Goal: Transaction & Acquisition: Purchase product/service

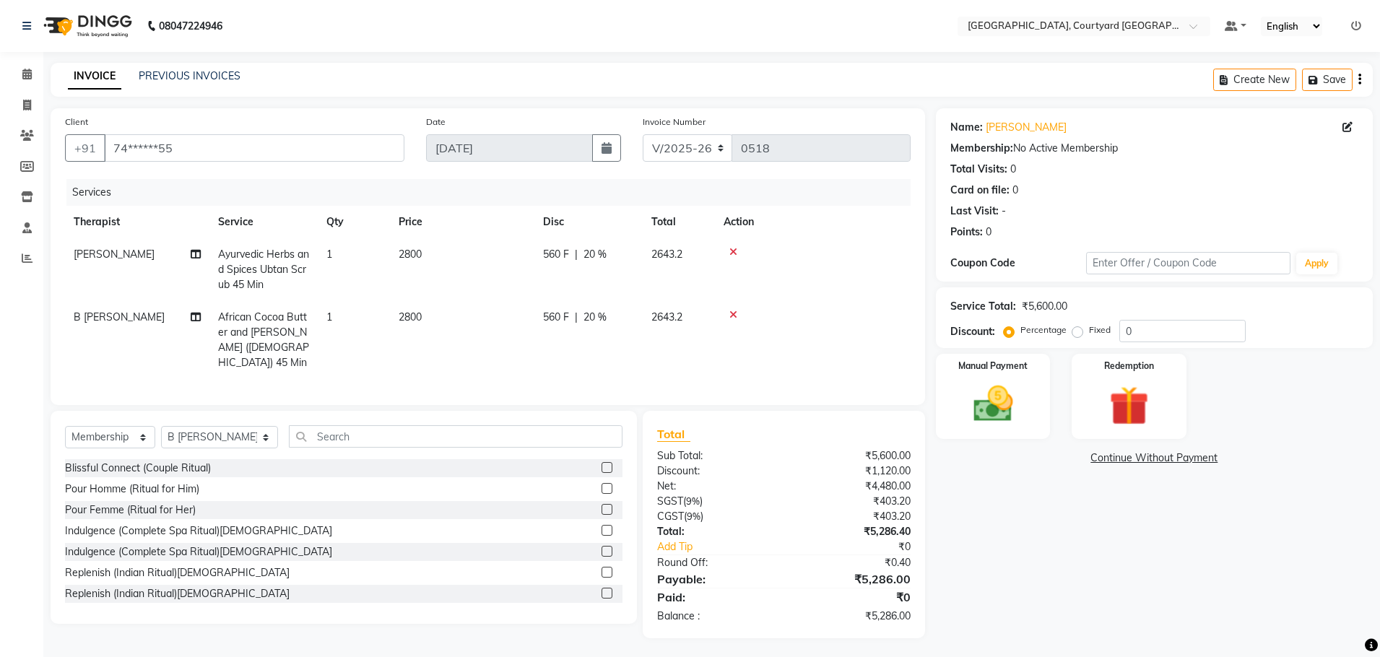
select select "7754"
select select "membership"
select select "70580"
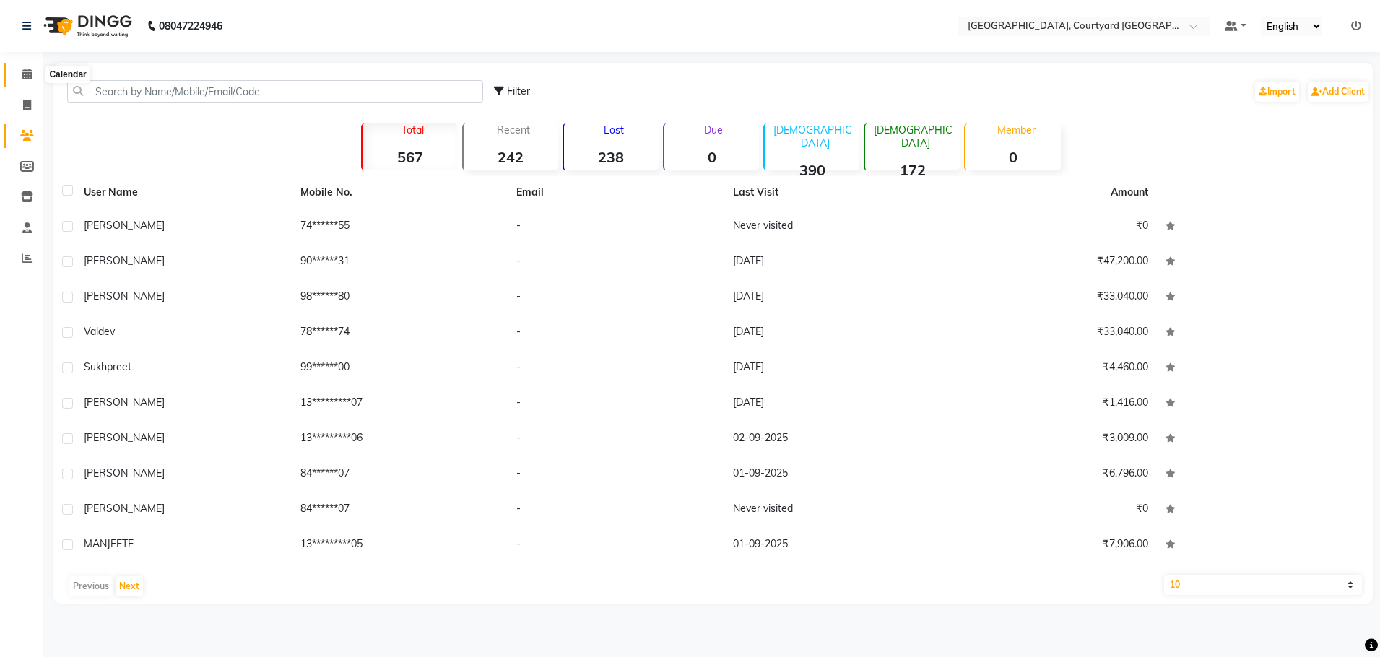
click at [26, 73] on icon at bounding box center [26, 74] width 9 height 11
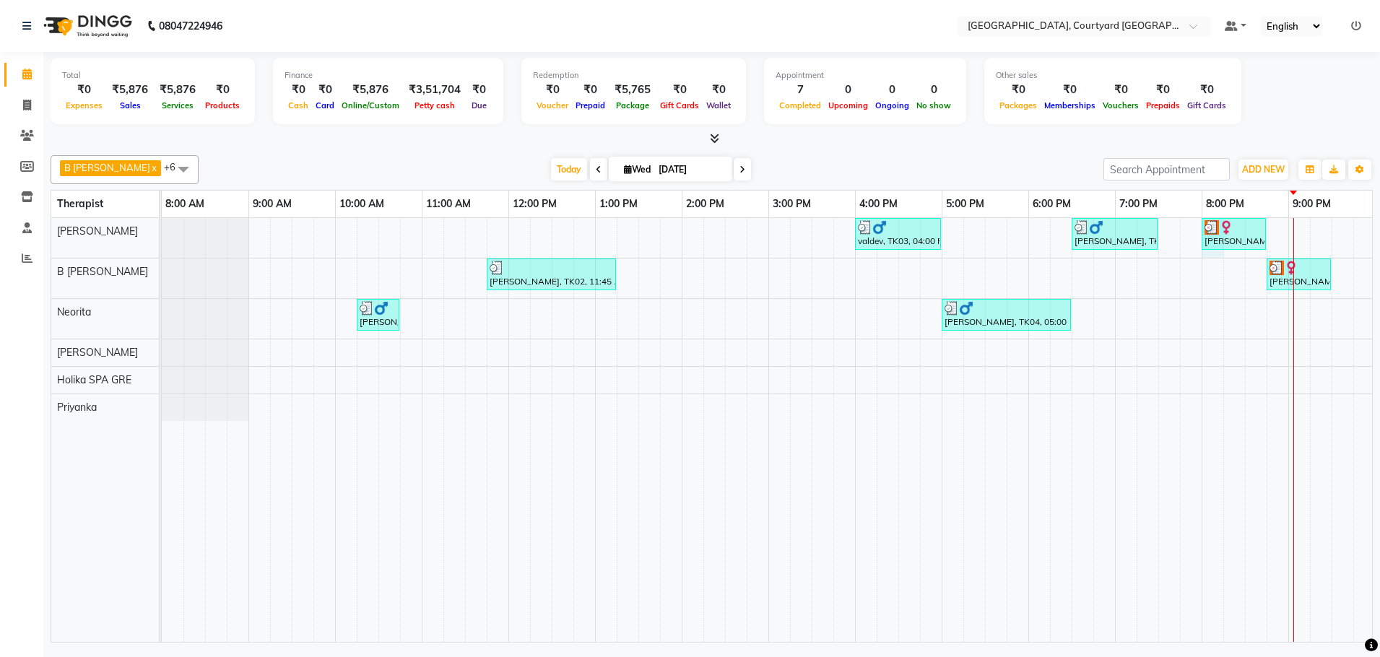
click at [1208, 253] on div "valdev, TK03, 04:00 PM-05:00 PM, Sensory Rejuvene Aromatherapy 60 Min([DEMOGRAP…" at bounding box center [855, 430] width 1386 height 424
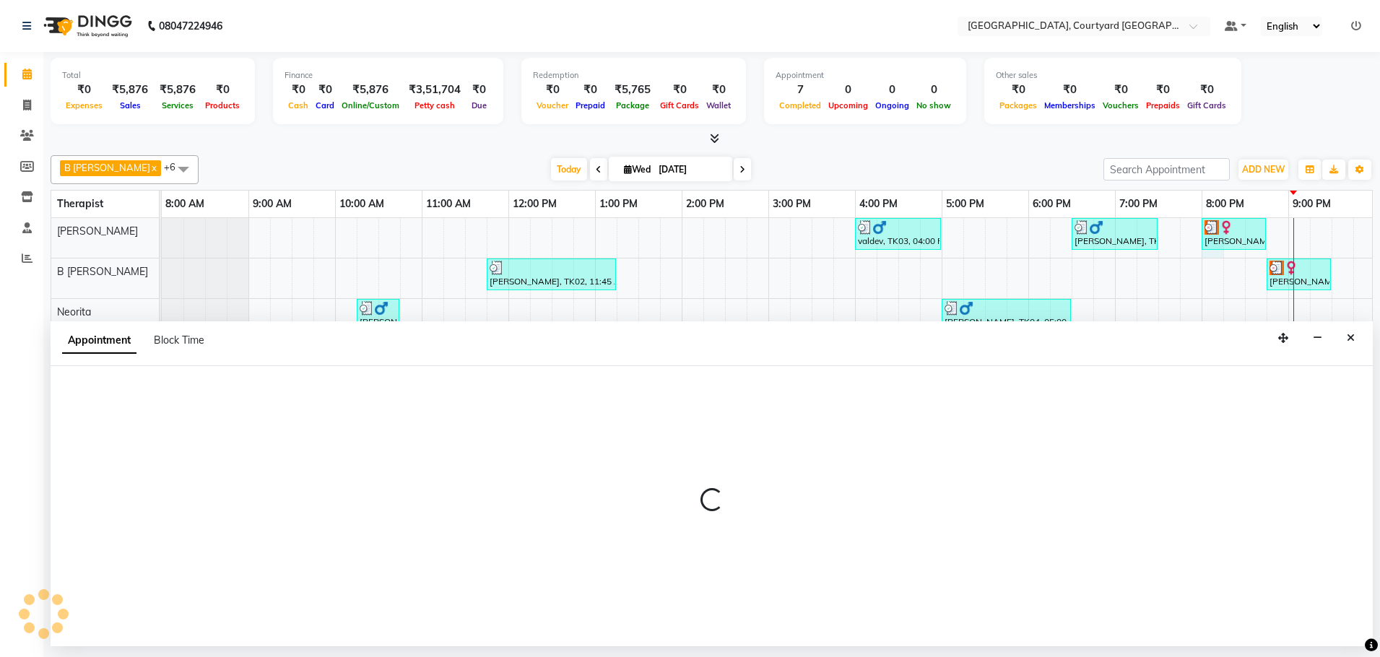
select select "70579"
select select "1200"
select select "tentative"
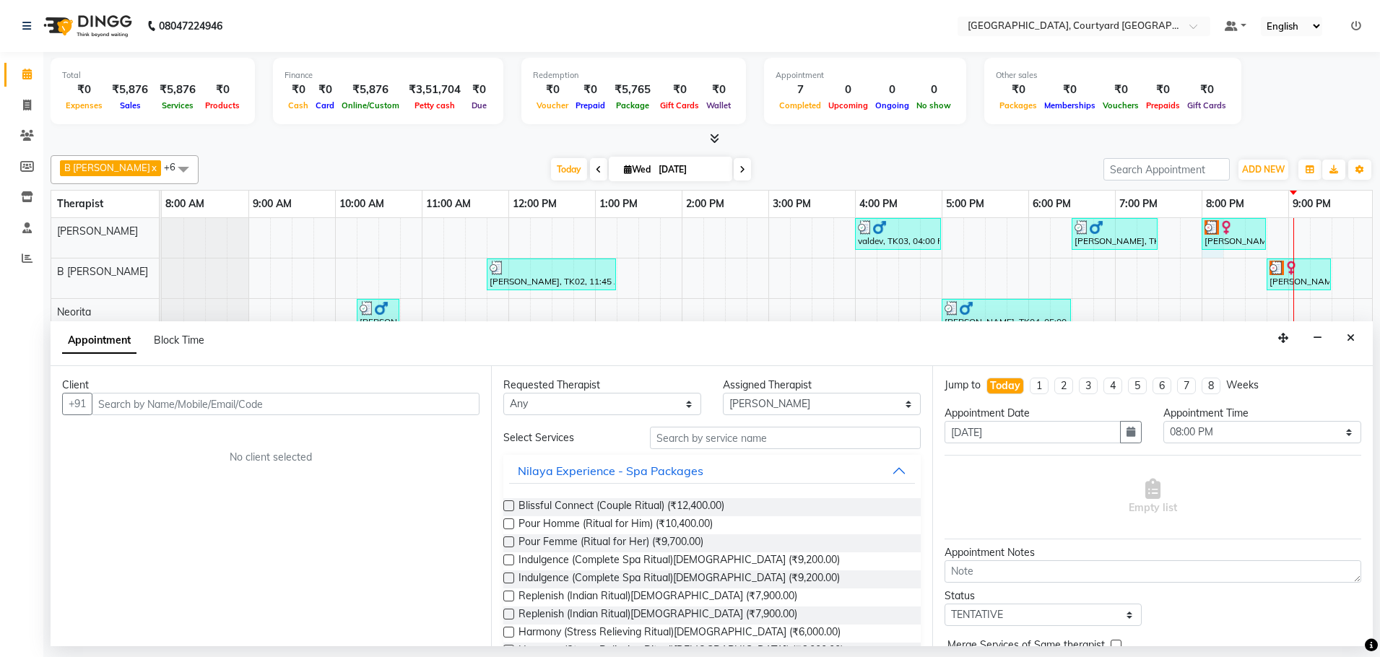
click at [174, 401] on input "text" at bounding box center [286, 404] width 388 height 22
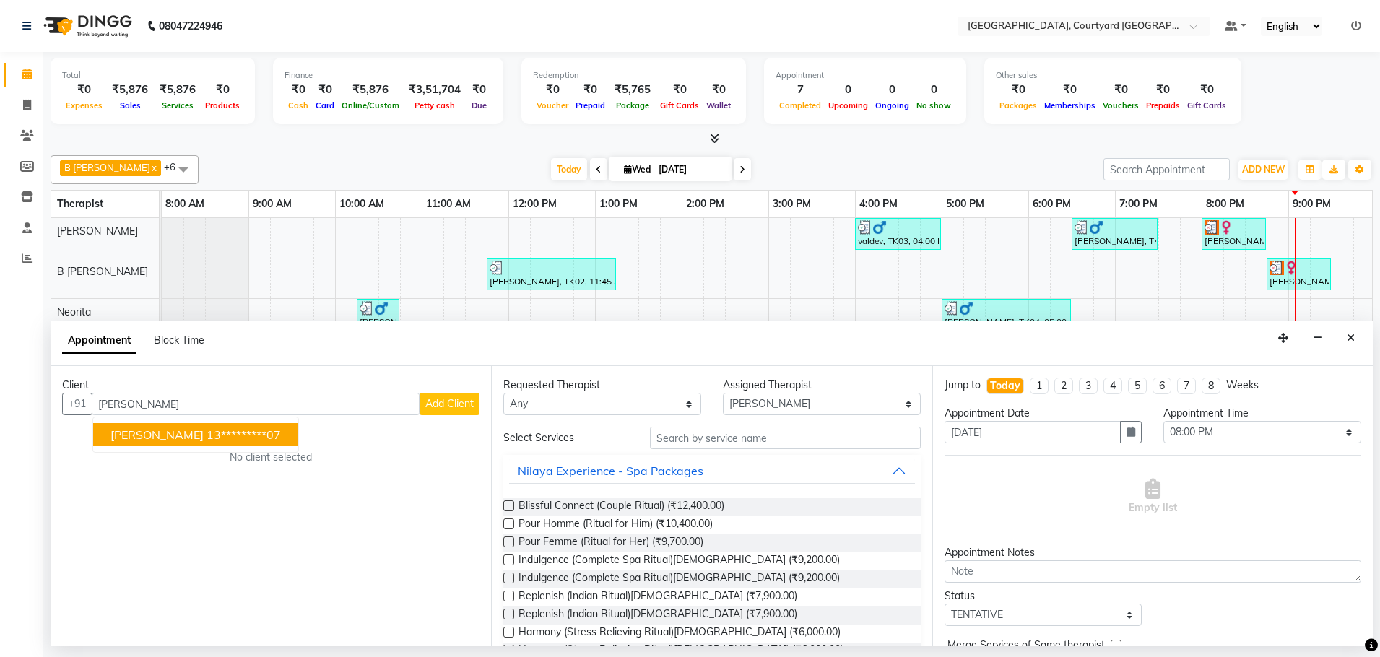
type input "kyle"
click at [832, 439] on input "text" at bounding box center [785, 438] width 271 height 22
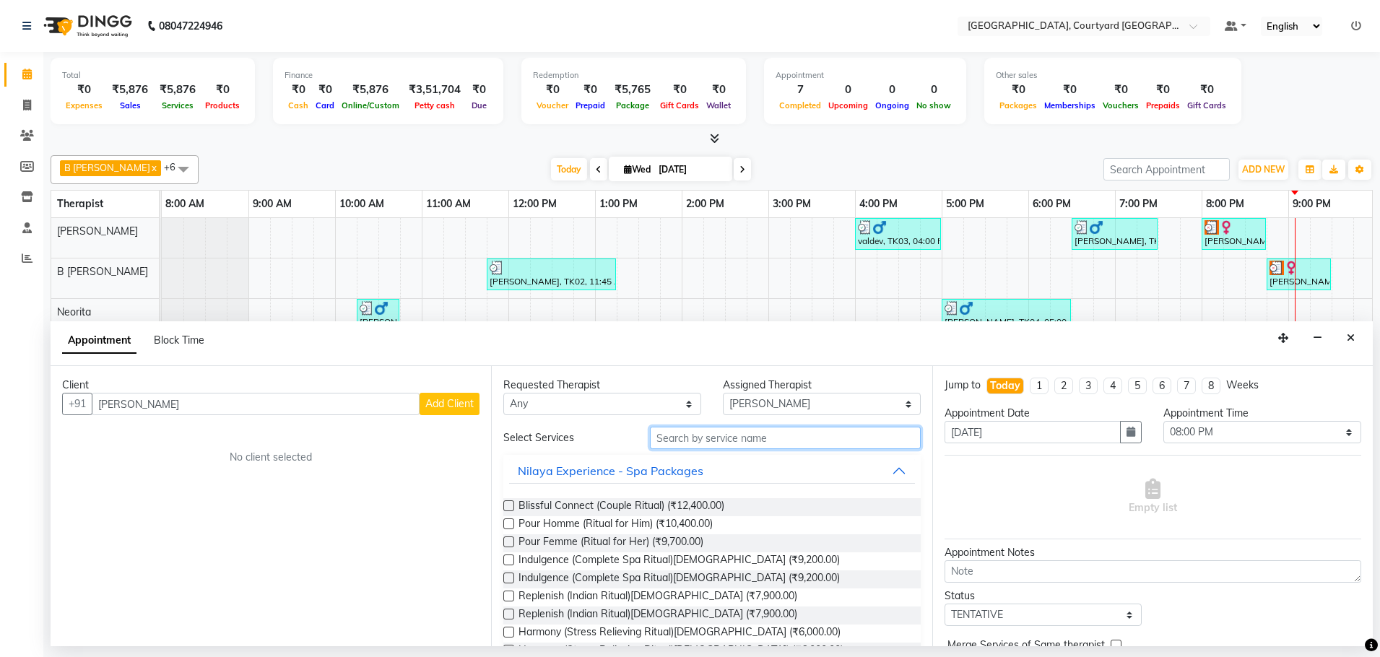
scroll to position [72, 0]
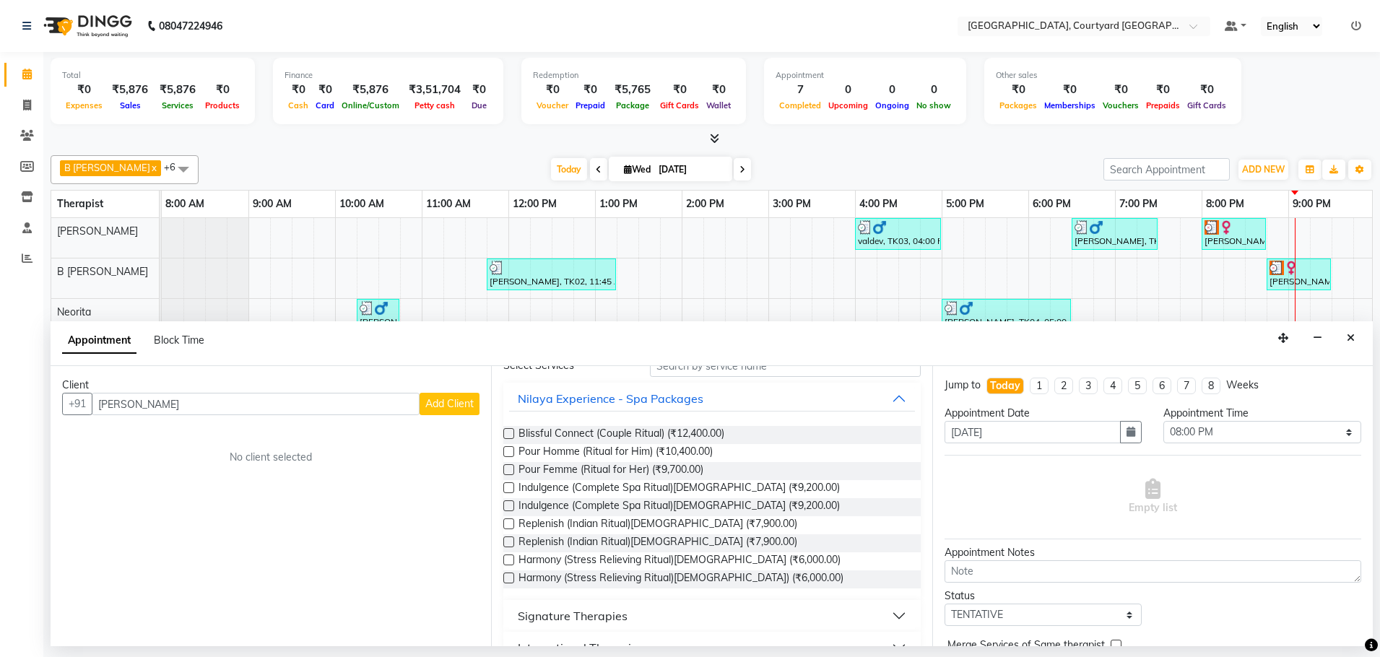
click at [884, 612] on button "Signature Therapies" at bounding box center [711, 616] width 405 height 26
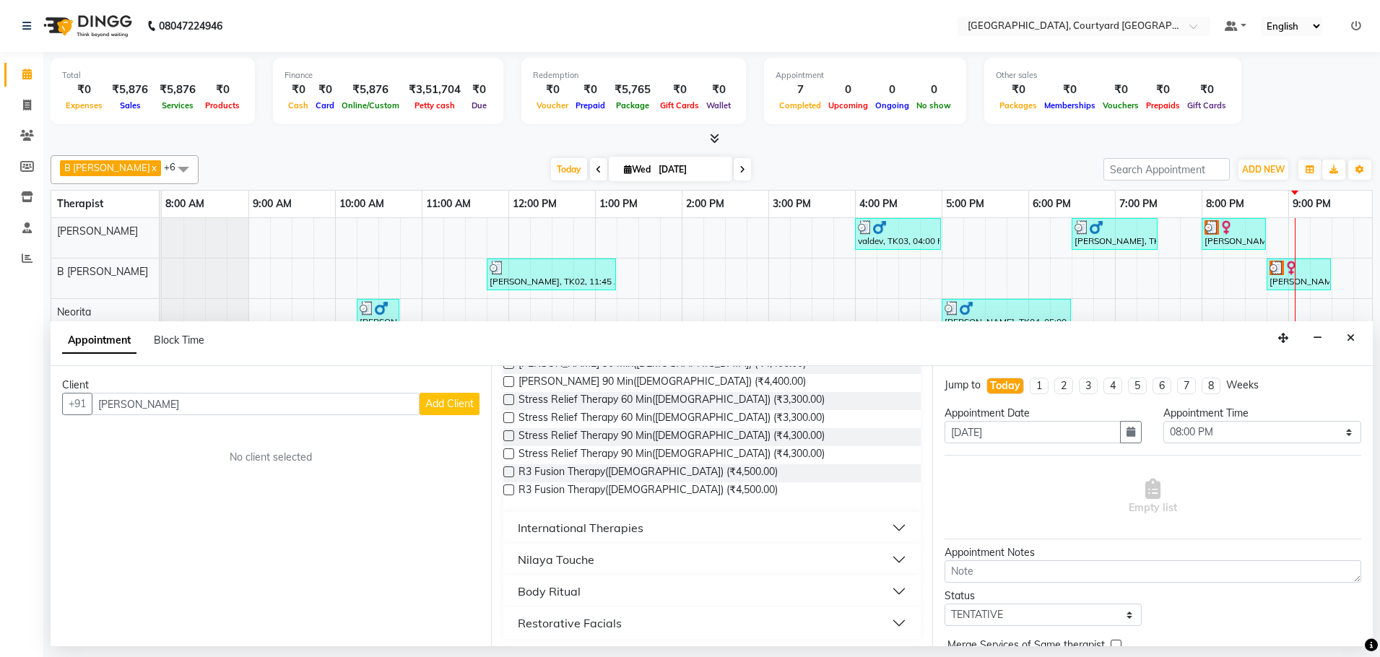
scroll to position [508, 0]
click at [889, 588] on button "Body Ritual" at bounding box center [711, 587] width 405 height 26
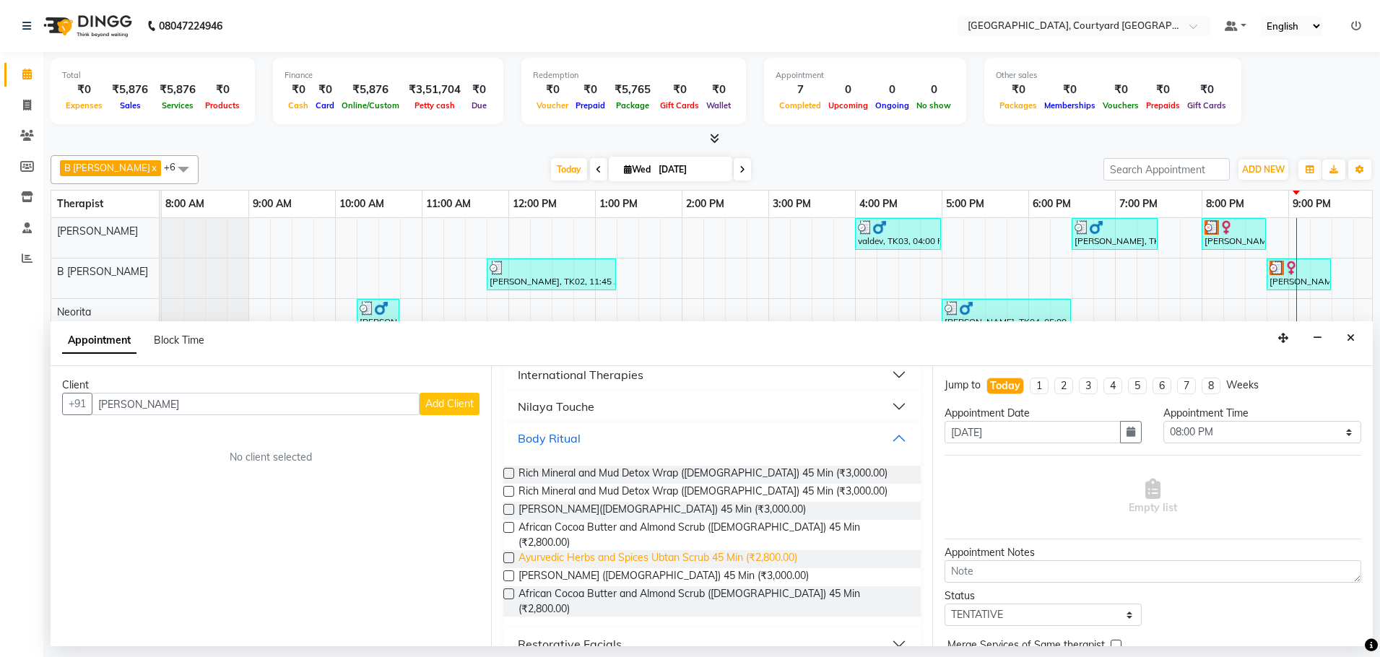
scroll to position [658, 0]
click at [510, 528] on label at bounding box center [508, 526] width 11 height 11
click at [510, 528] on input "checkbox" at bounding box center [507, 527] width 9 height 9
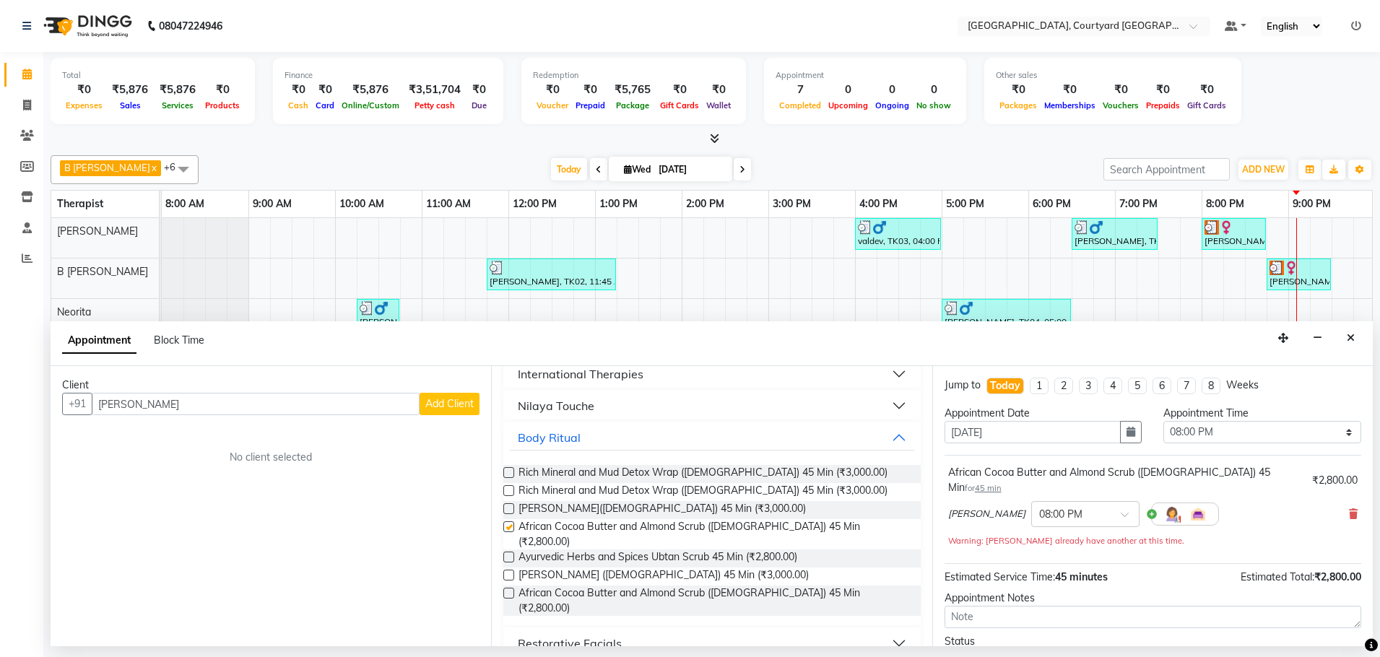
checkbox input "false"
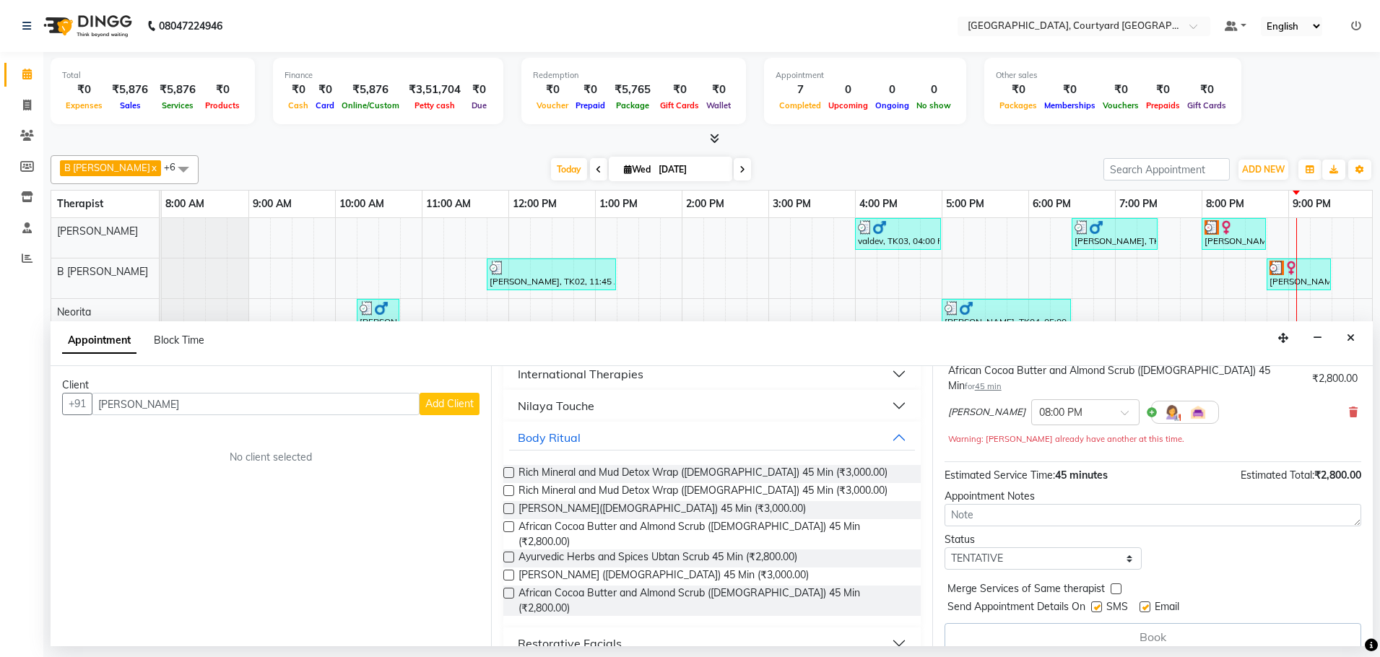
scroll to position [103, 0]
click at [456, 400] on span "Add Client" at bounding box center [449, 403] width 48 height 13
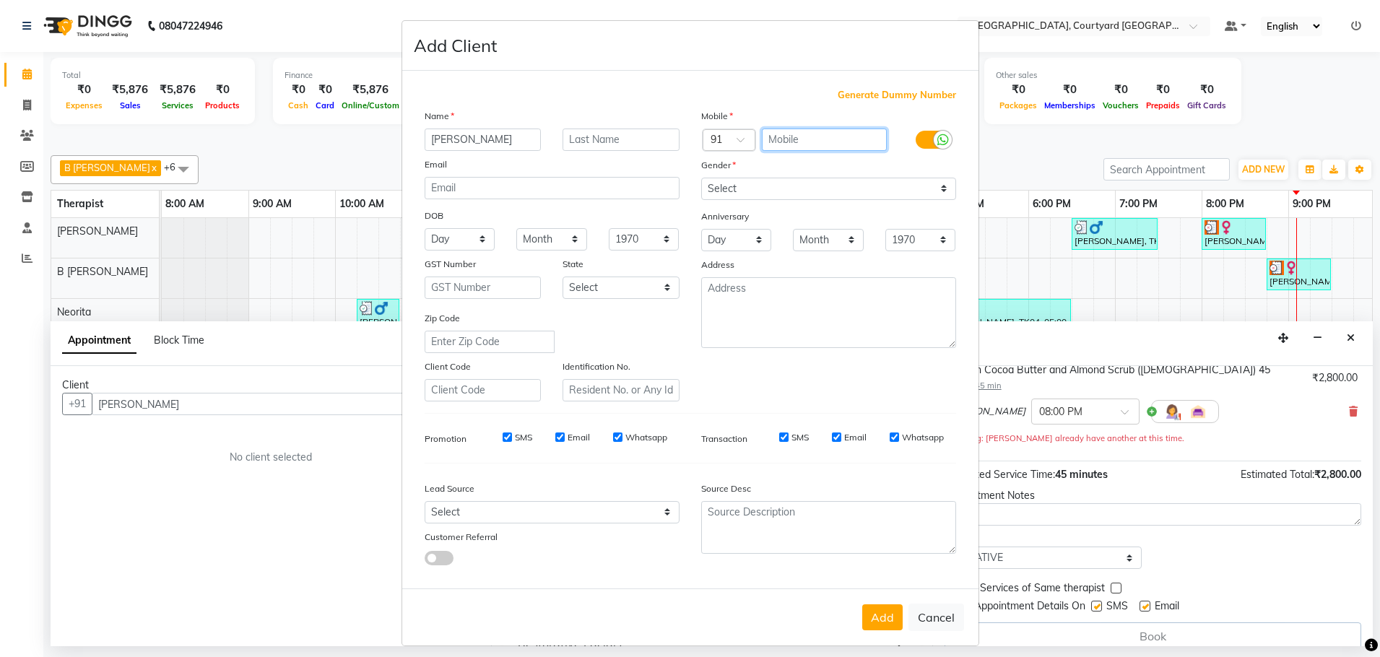
click at [804, 142] on input "text" at bounding box center [824, 140] width 125 height 22
type input "7428697355"
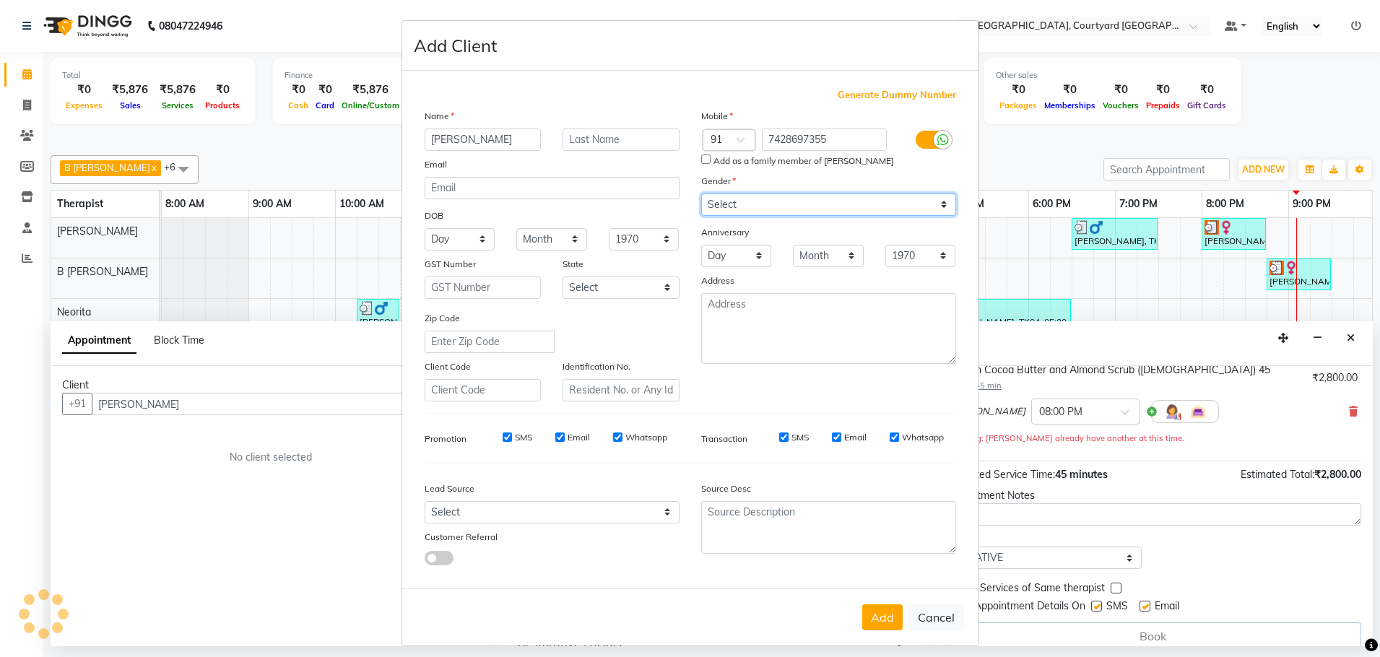
click at [938, 192] on div "Mobile Country Code × 91 7428697355 Add as a family member of Howard Gender Sel…" at bounding box center [828, 254] width 277 height 293
select select "male"
click at [701, 193] on select "Select Male Female Other Prefer Not To Say" at bounding box center [828, 204] width 255 height 22
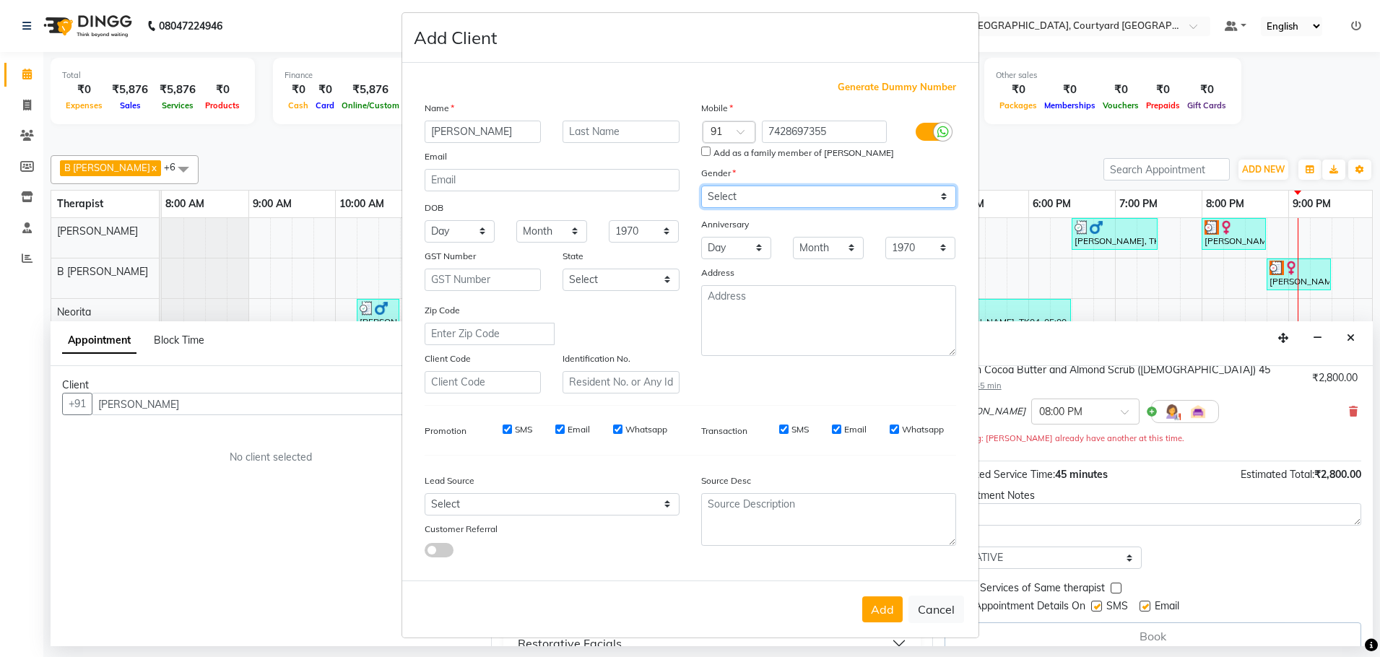
scroll to position [9, 0]
click at [874, 613] on button "Add" at bounding box center [882, 608] width 40 height 26
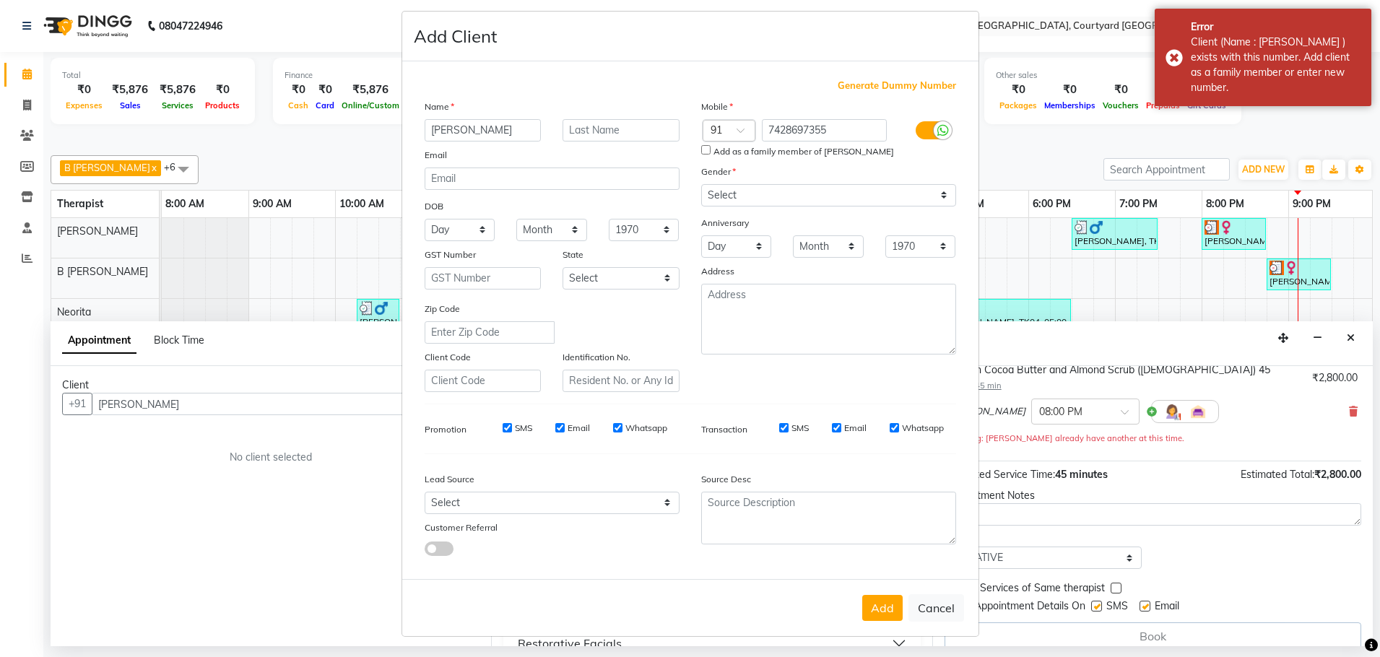
click at [701, 150] on input "Add as a family member of Howard" at bounding box center [705, 149] width 9 height 9
checkbox input "true"
click at [869, 608] on button "Add" at bounding box center [882, 608] width 40 height 26
type input "74******55"
select select
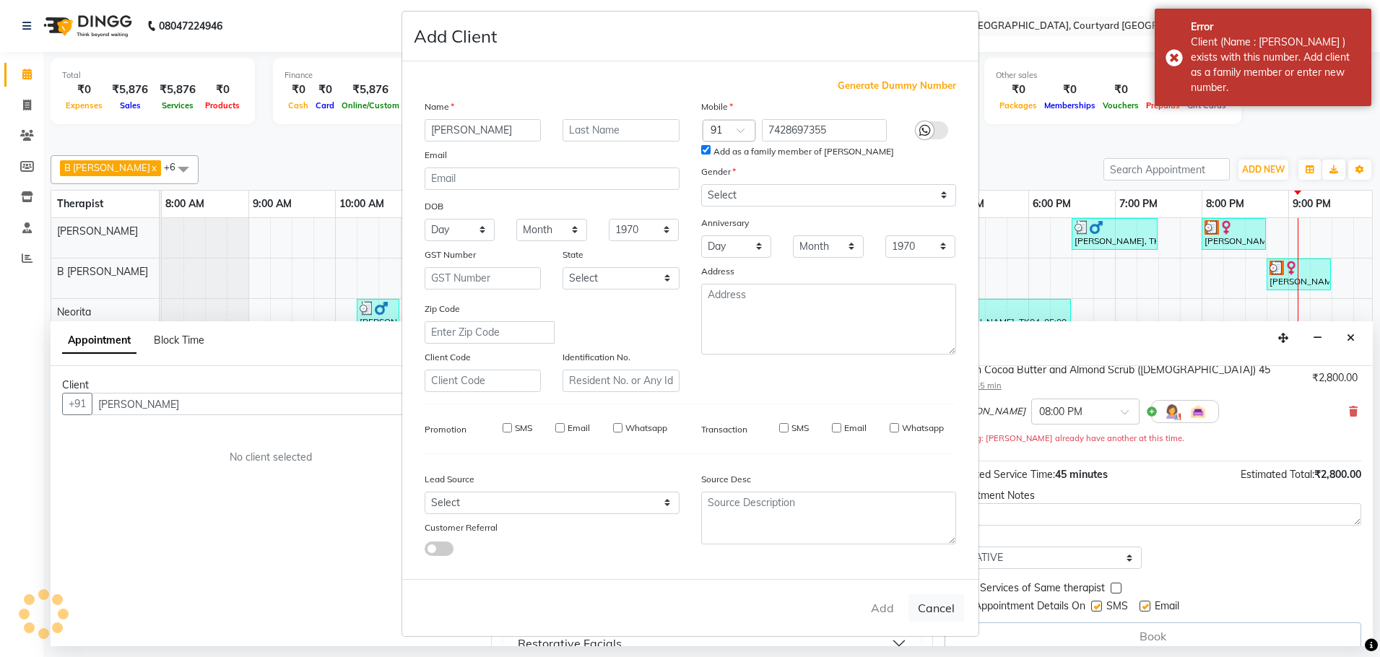
select select
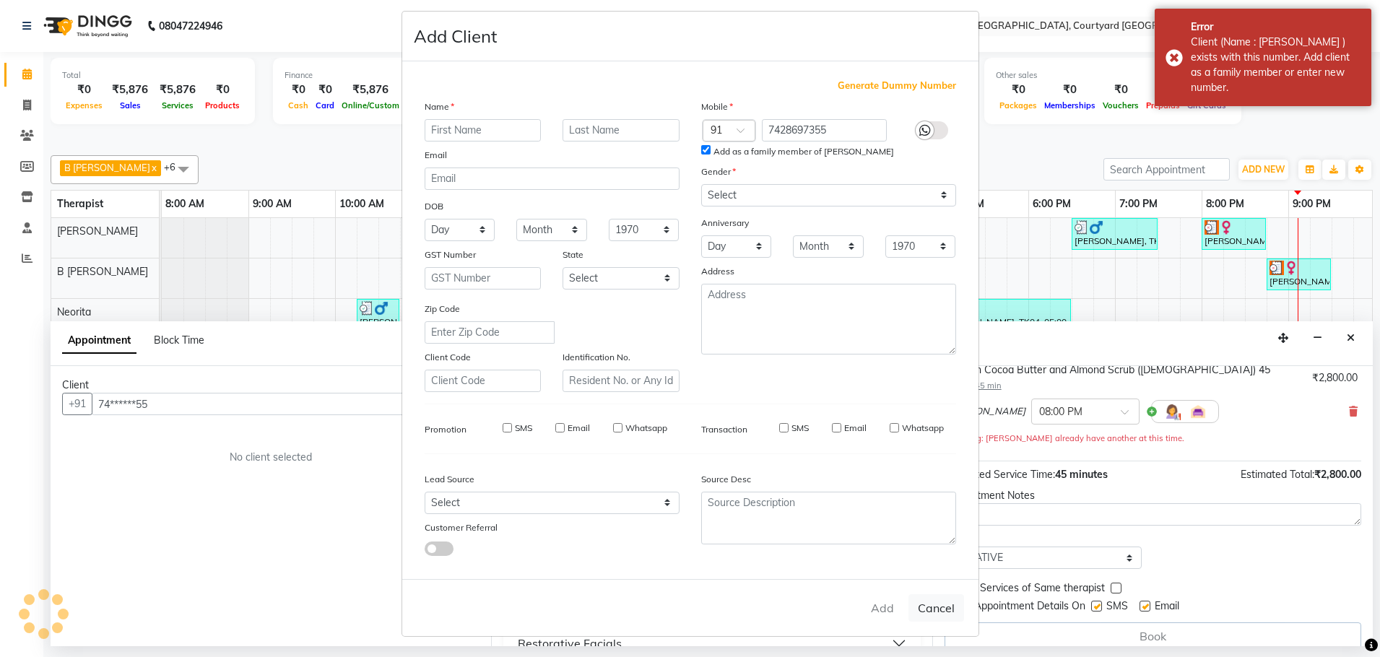
select select
checkbox input "false"
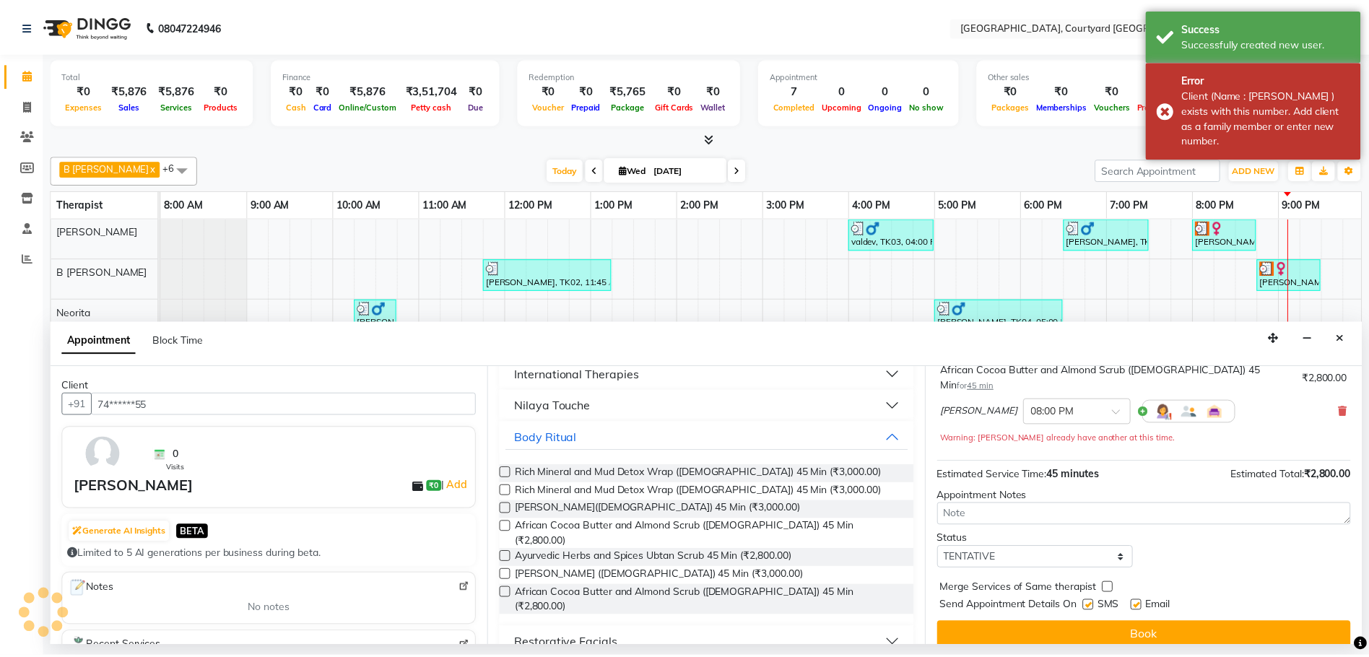
scroll to position [101, 0]
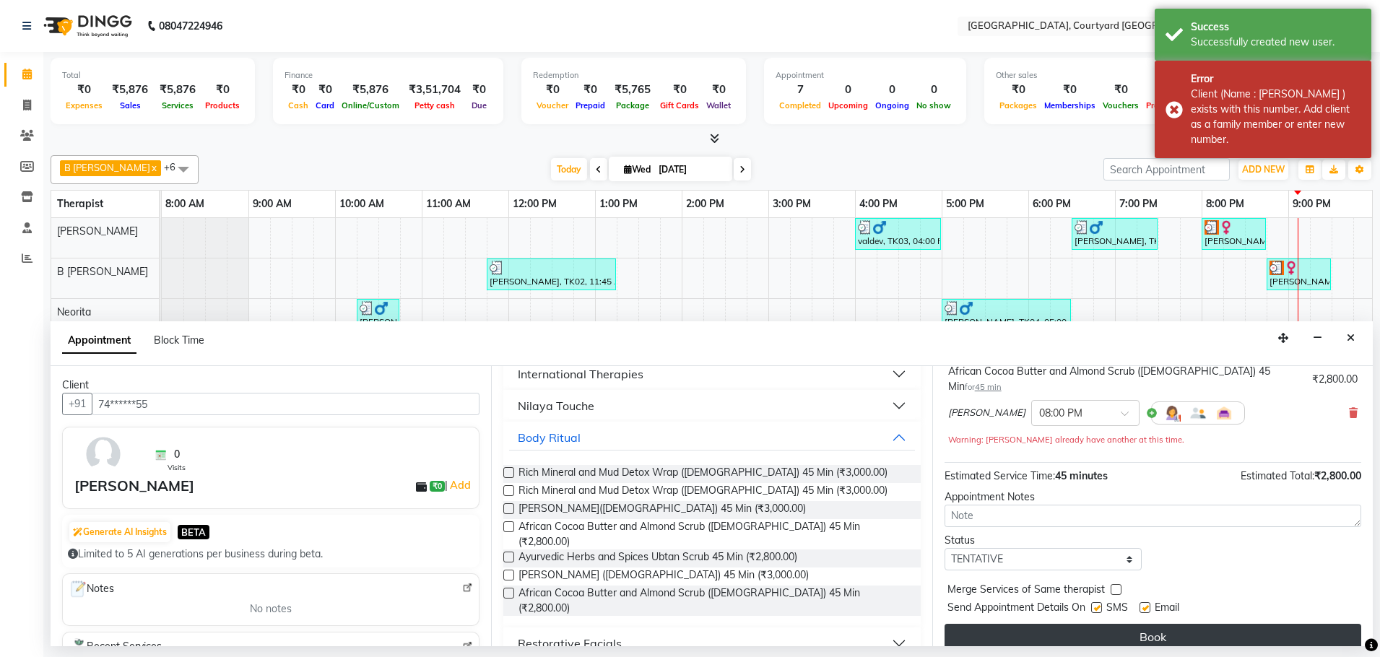
click at [1034, 624] on button "Book" at bounding box center [1152, 637] width 417 height 26
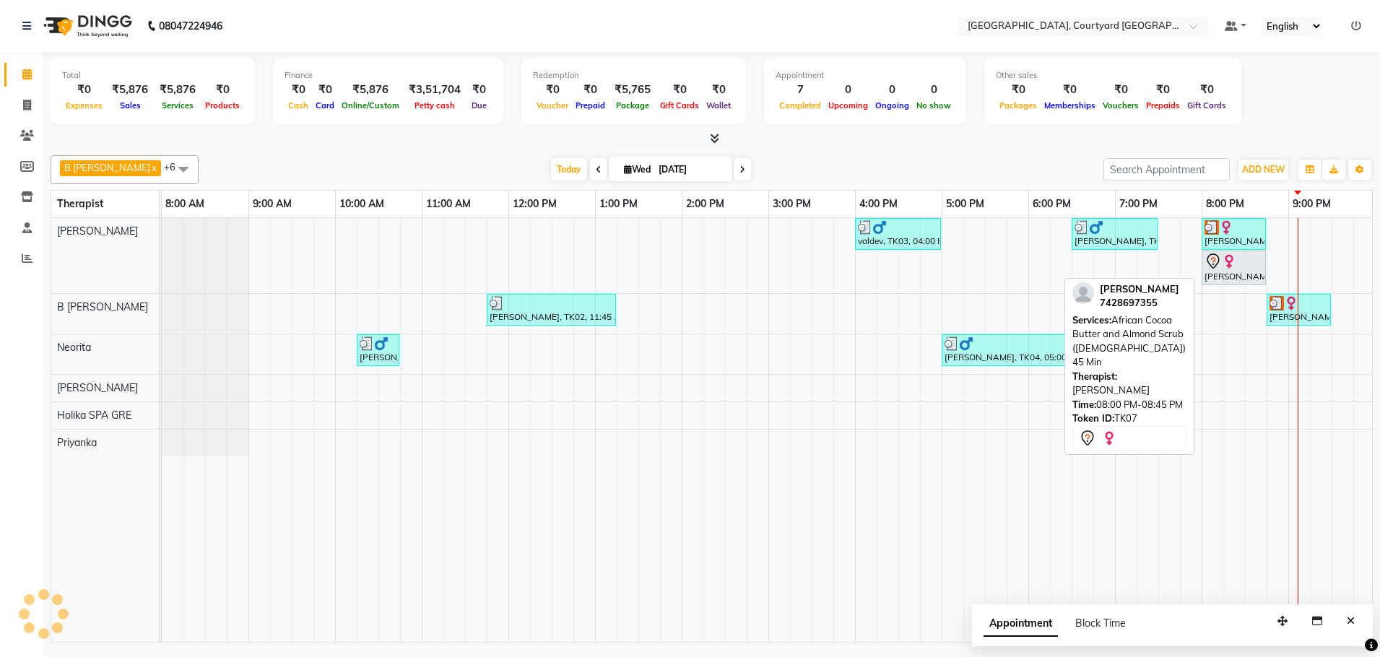
click at [1224, 274] on div "Howard, TK07, 08:00 PM-08:45 PM, African Cocoa Butter and Almond Scrub (Male) 4…" at bounding box center [1233, 268] width 61 height 30
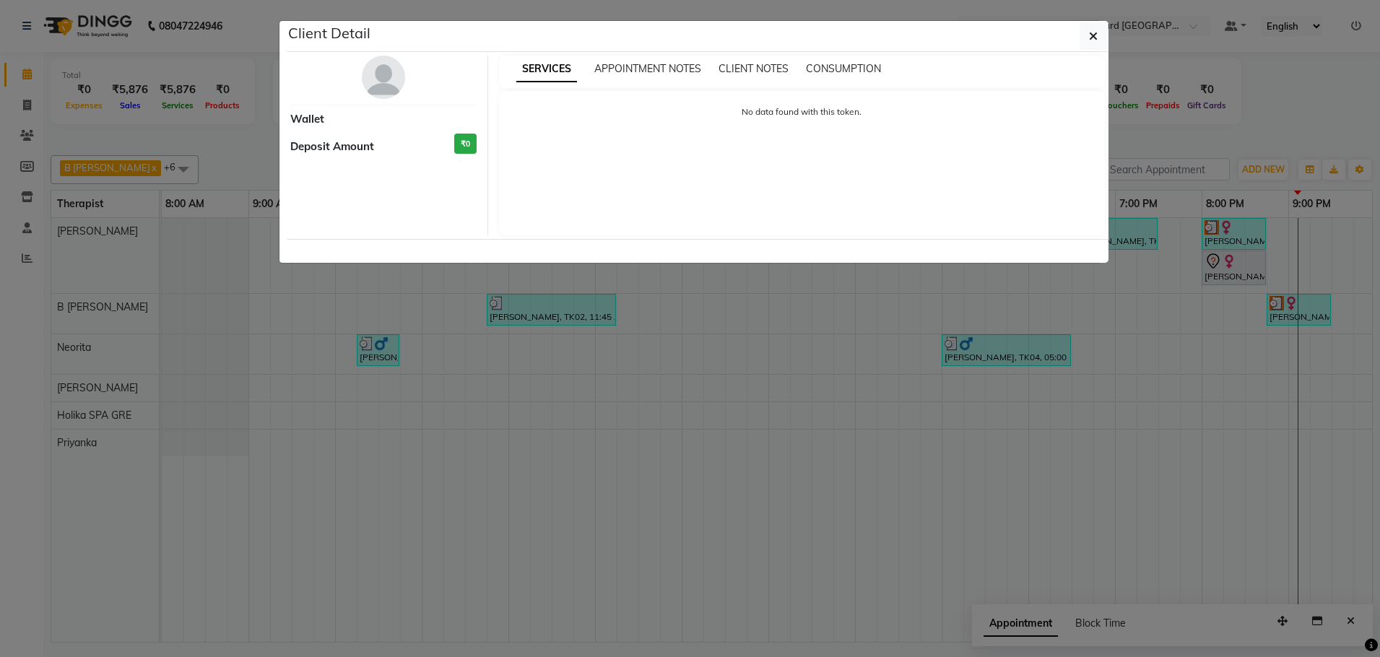
select select "7"
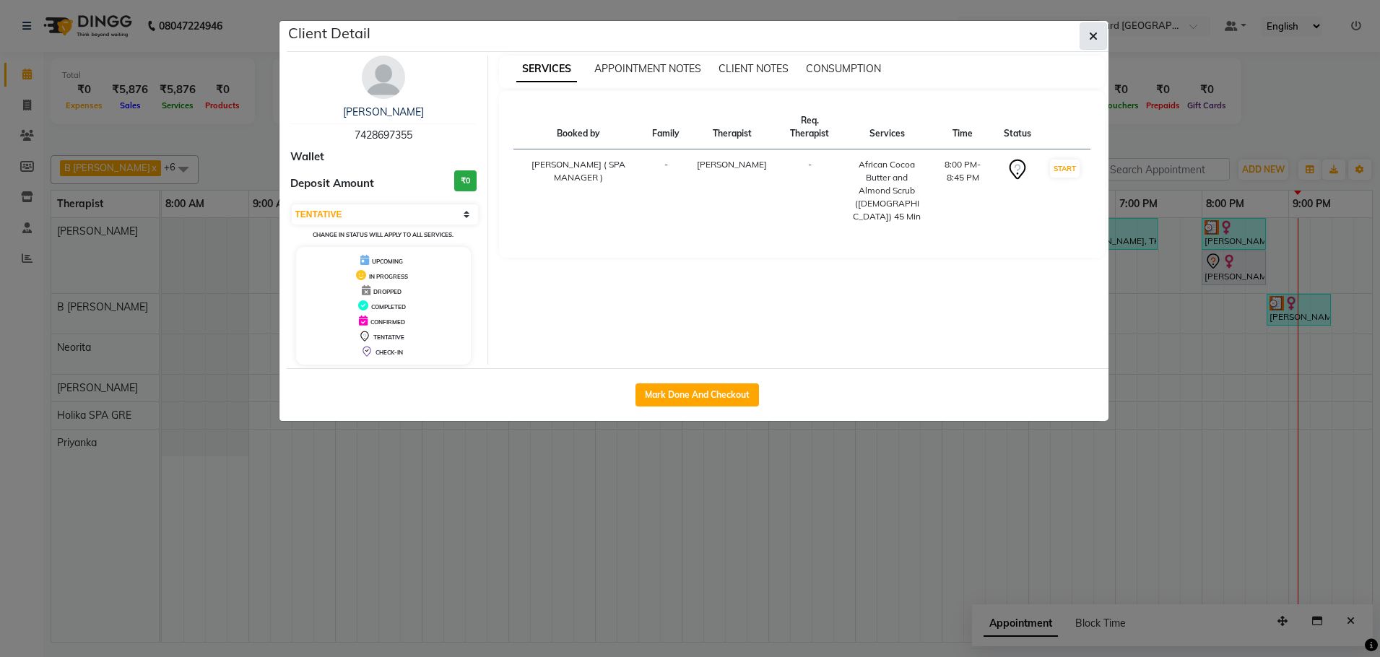
click at [1099, 34] on button "button" at bounding box center [1092, 35] width 27 height 27
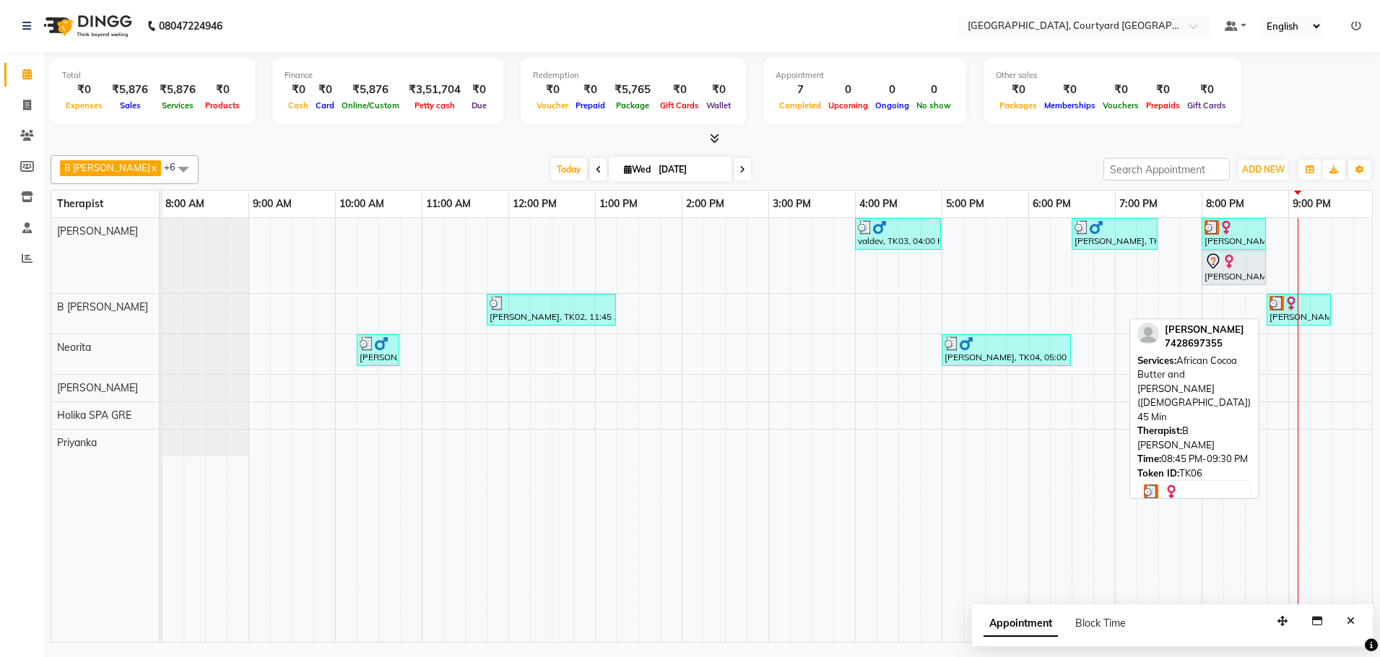
click at [1287, 309] on img at bounding box center [1291, 303] width 14 height 14
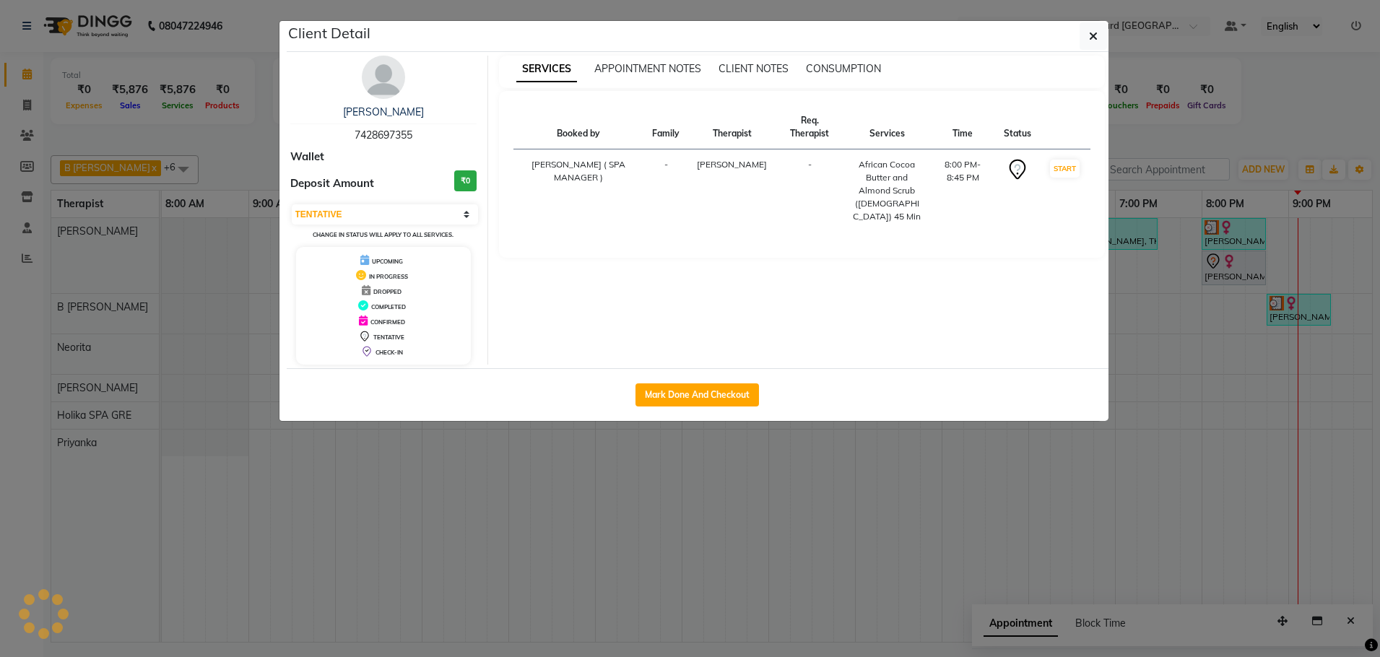
select select "3"
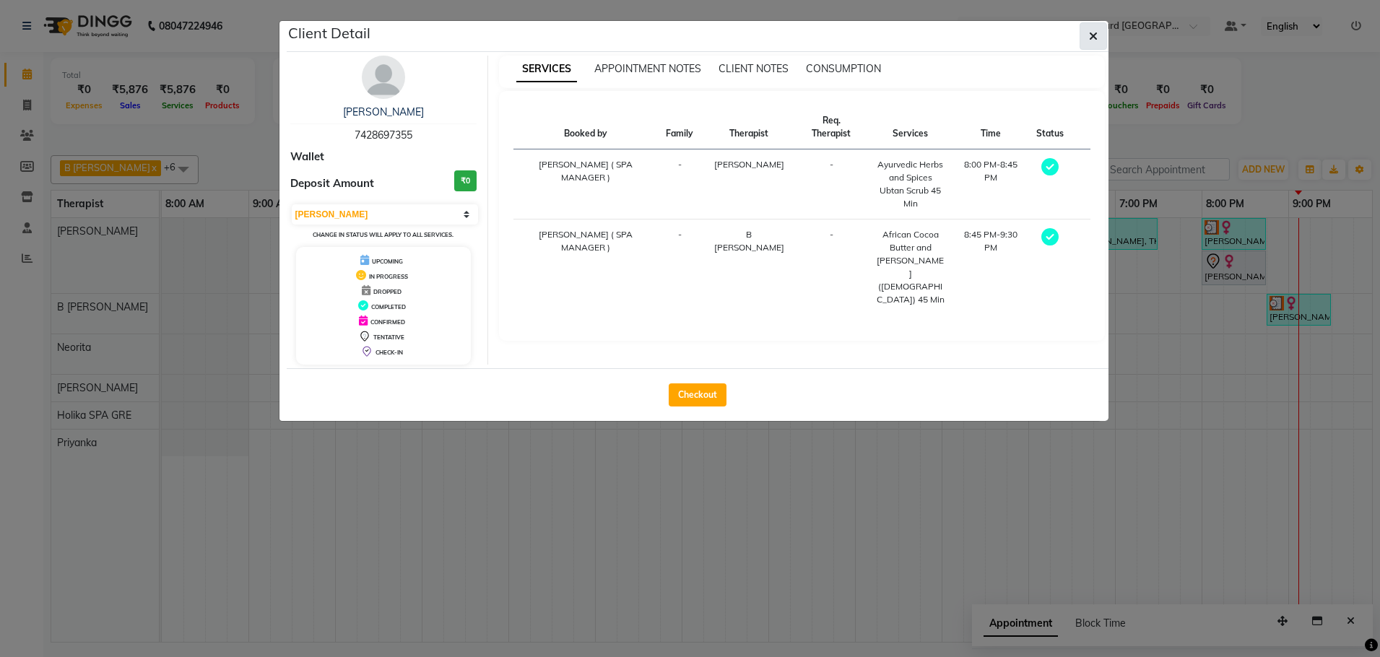
click at [1092, 36] on icon "button" at bounding box center [1093, 36] width 9 height 12
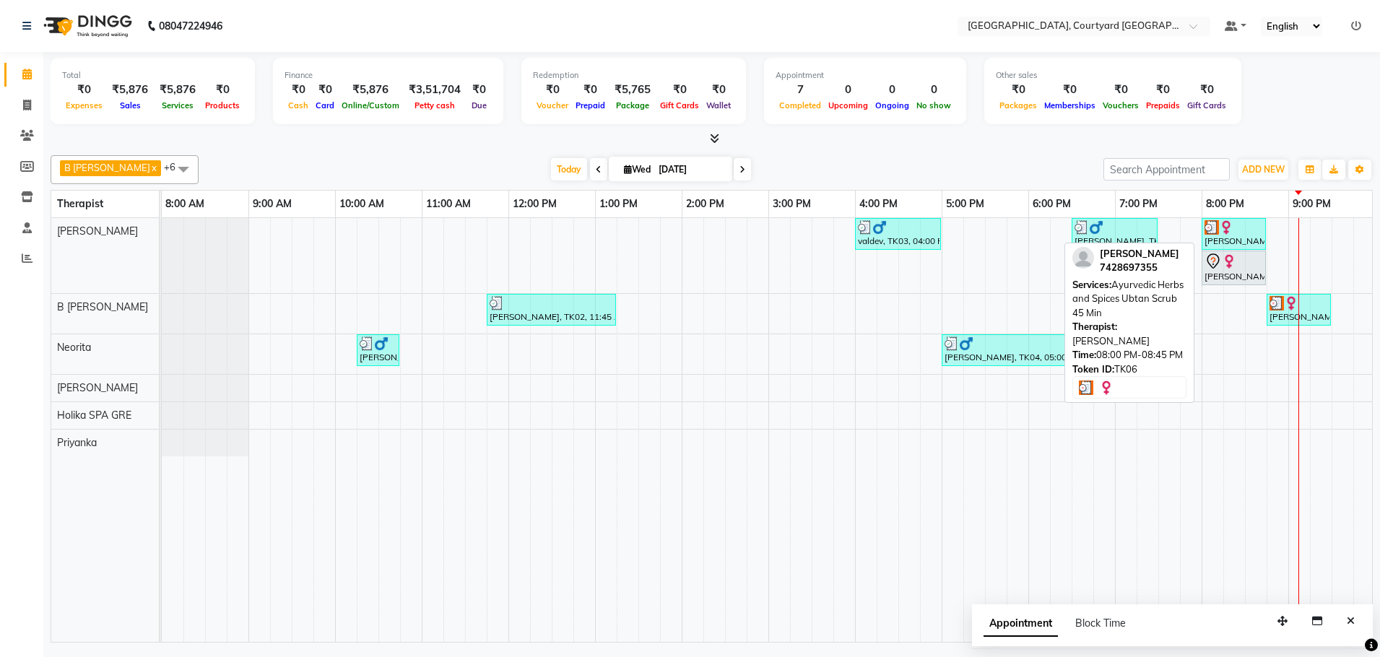
click at [1237, 235] on div "[PERSON_NAME], TK06, 08:00 PM-08:45 PM, Ayurvedic Herbs and Spices Ubtan Scrub …" at bounding box center [1233, 233] width 61 height 27
select select "3"
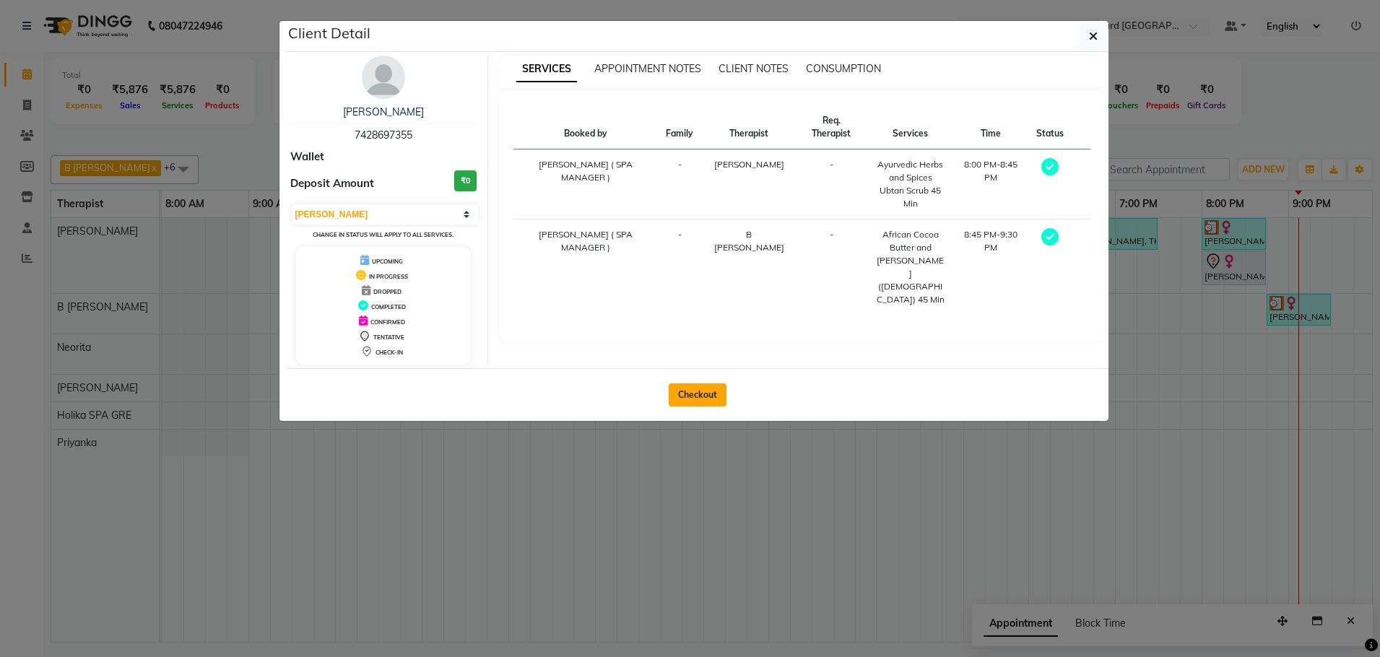
click at [695, 398] on button "Checkout" at bounding box center [698, 394] width 58 height 23
select select "service"
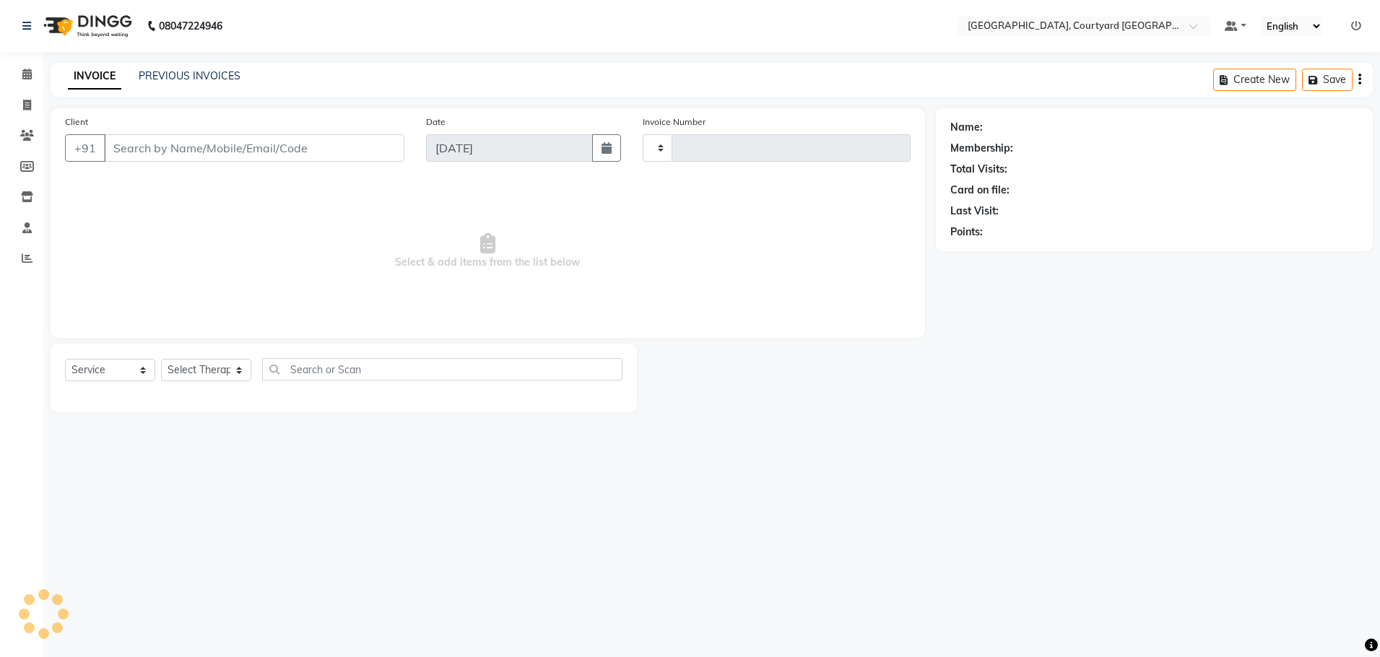
type input "0518"
select select "7754"
select select "membership"
type input "74******55"
select select "70580"
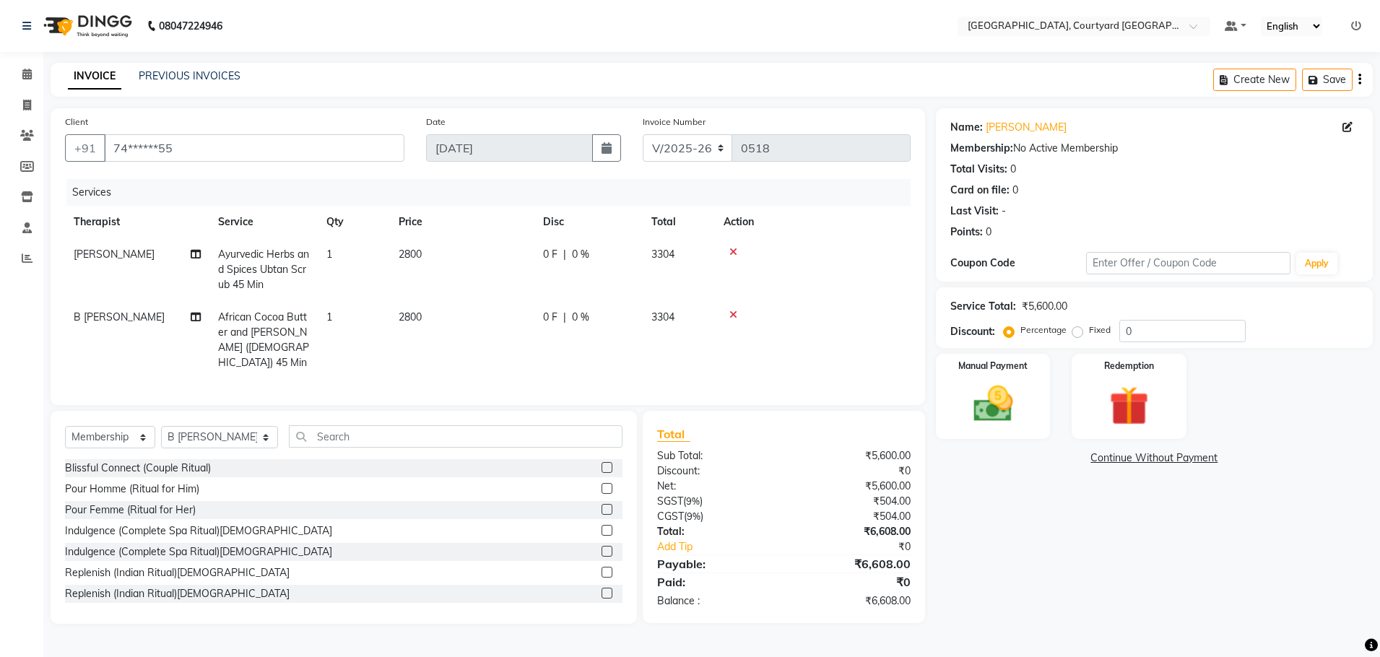
drag, startPoint x: 568, startPoint y: 245, endPoint x: 626, endPoint y: 274, distance: 64.6
click at [569, 245] on td "0 F | 0 %" at bounding box center [588, 269] width 108 height 63
select select "70579"
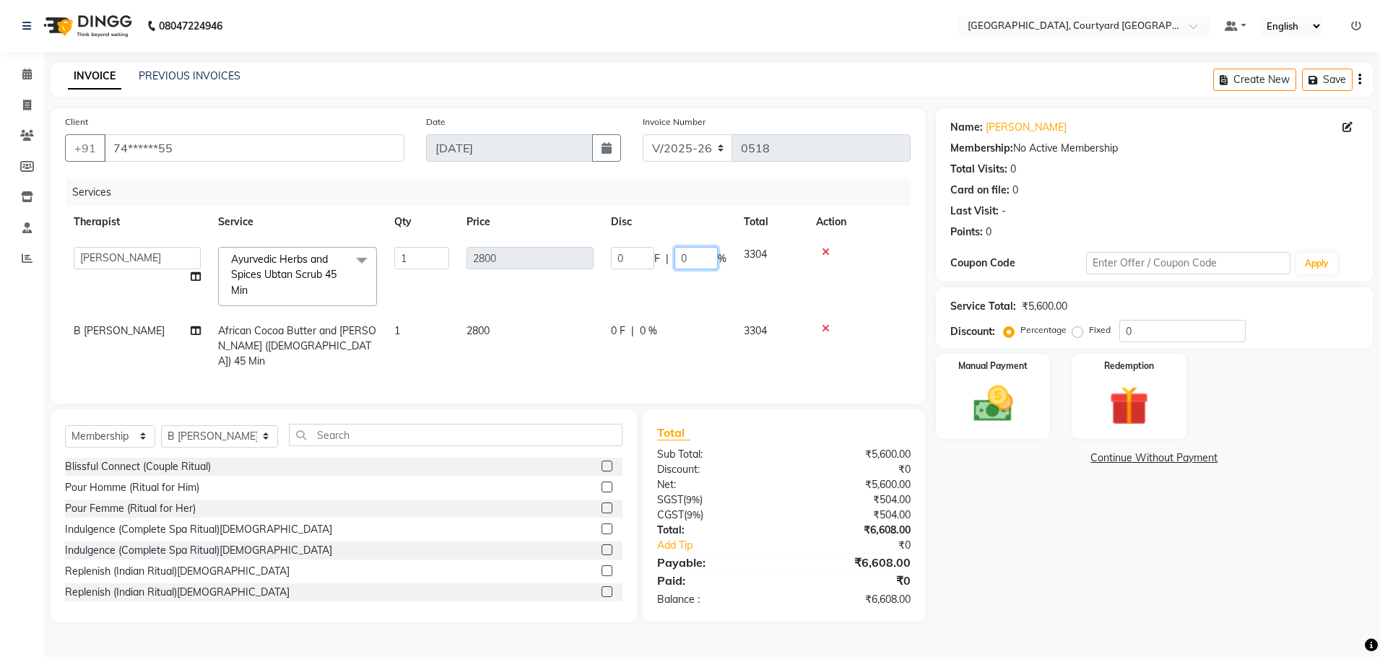
click at [700, 254] on input "0" at bounding box center [695, 258] width 43 height 22
type input "20"
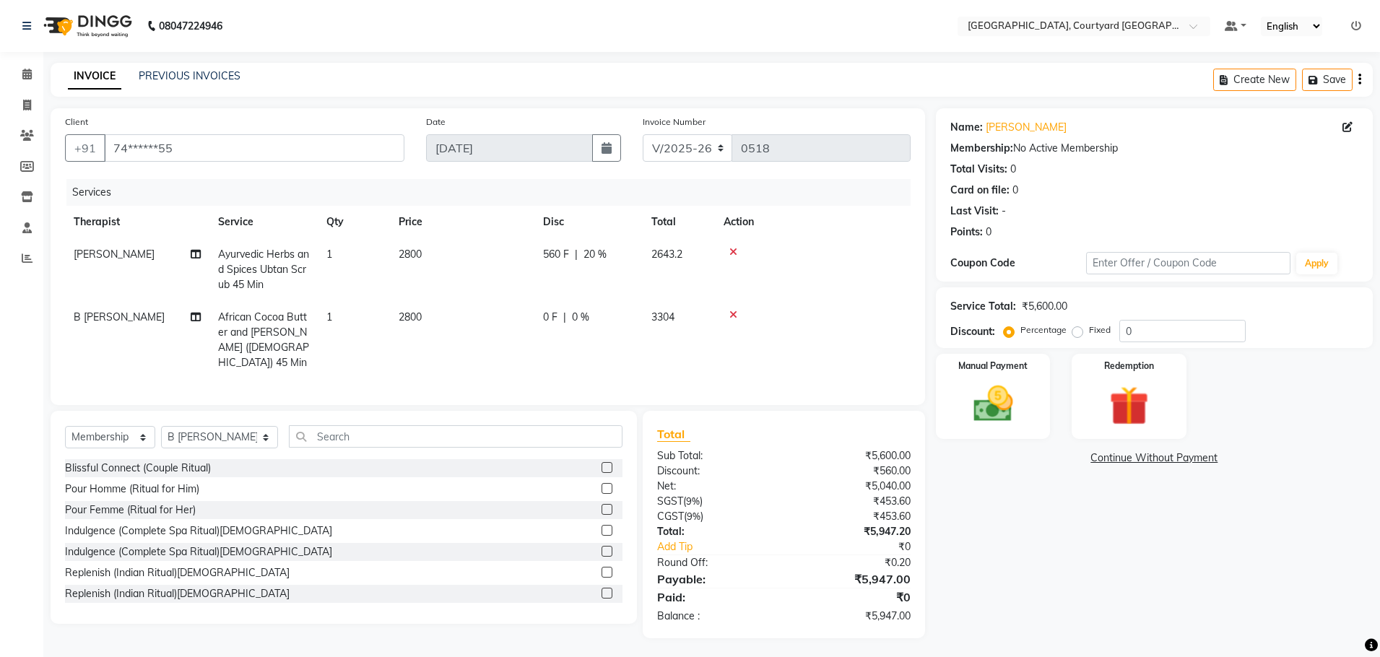
click at [659, 321] on tr "B Sangma African Cocoa Butter and Almond Scrub (Female) 45 Min 1 2800 0 F | 0 %…" at bounding box center [487, 340] width 845 height 78
click at [583, 314] on span "0 %" at bounding box center [580, 317] width 17 height 15
select select "70580"
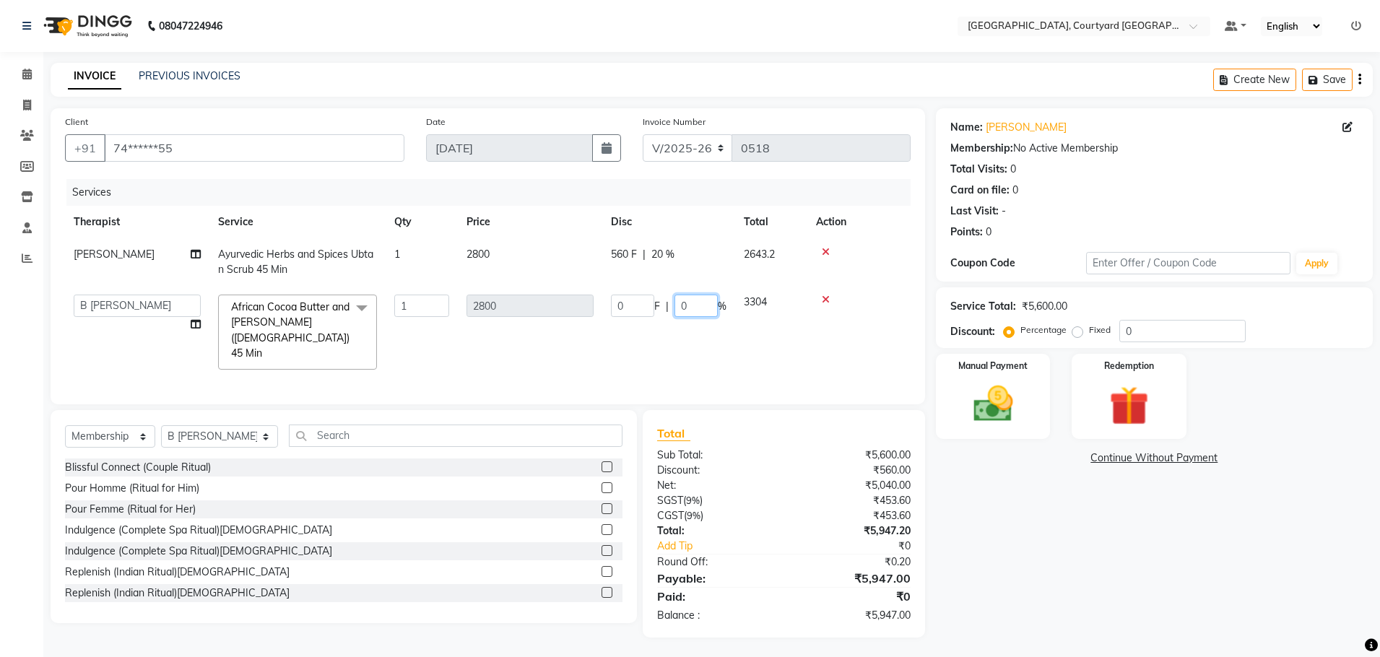
click at [687, 311] on input "0" at bounding box center [695, 306] width 43 height 22
type input "20"
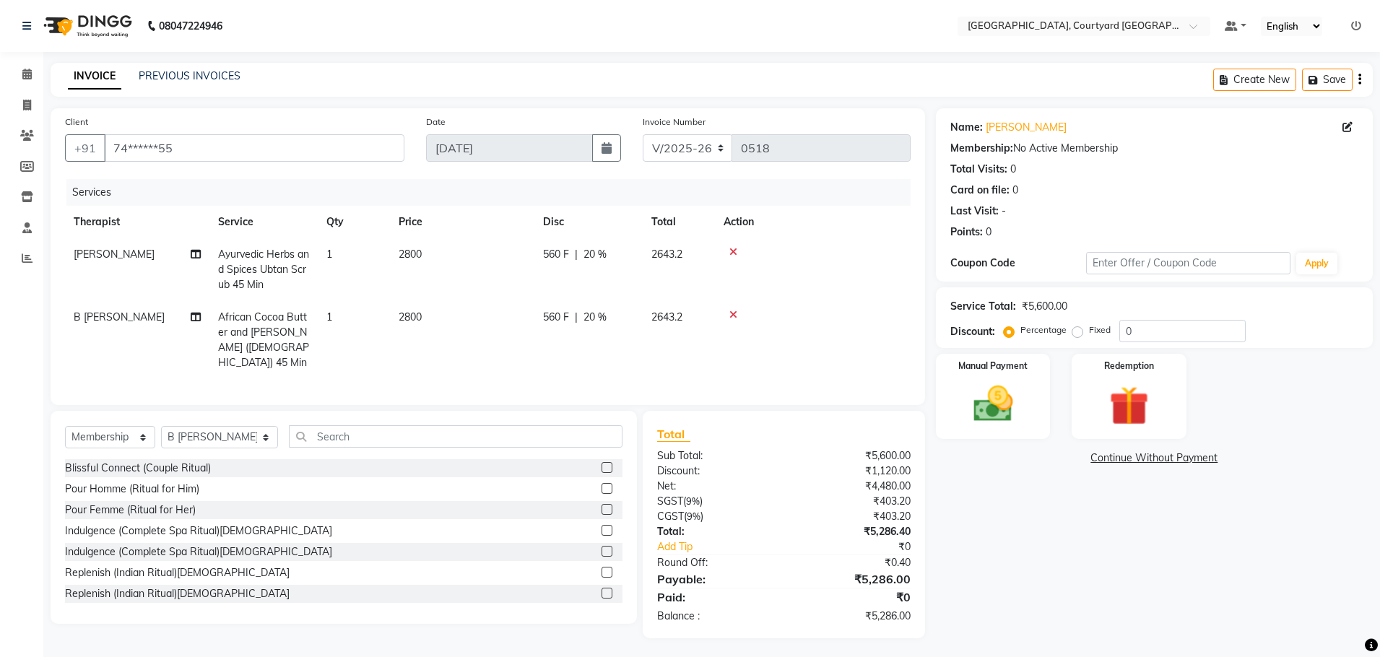
click at [1082, 596] on div "Name: Howard Membership: No Active Membership Total Visits: 0 Card on file: 0 L…" at bounding box center [1160, 373] width 448 height 530
click at [991, 406] on img at bounding box center [993, 404] width 67 height 48
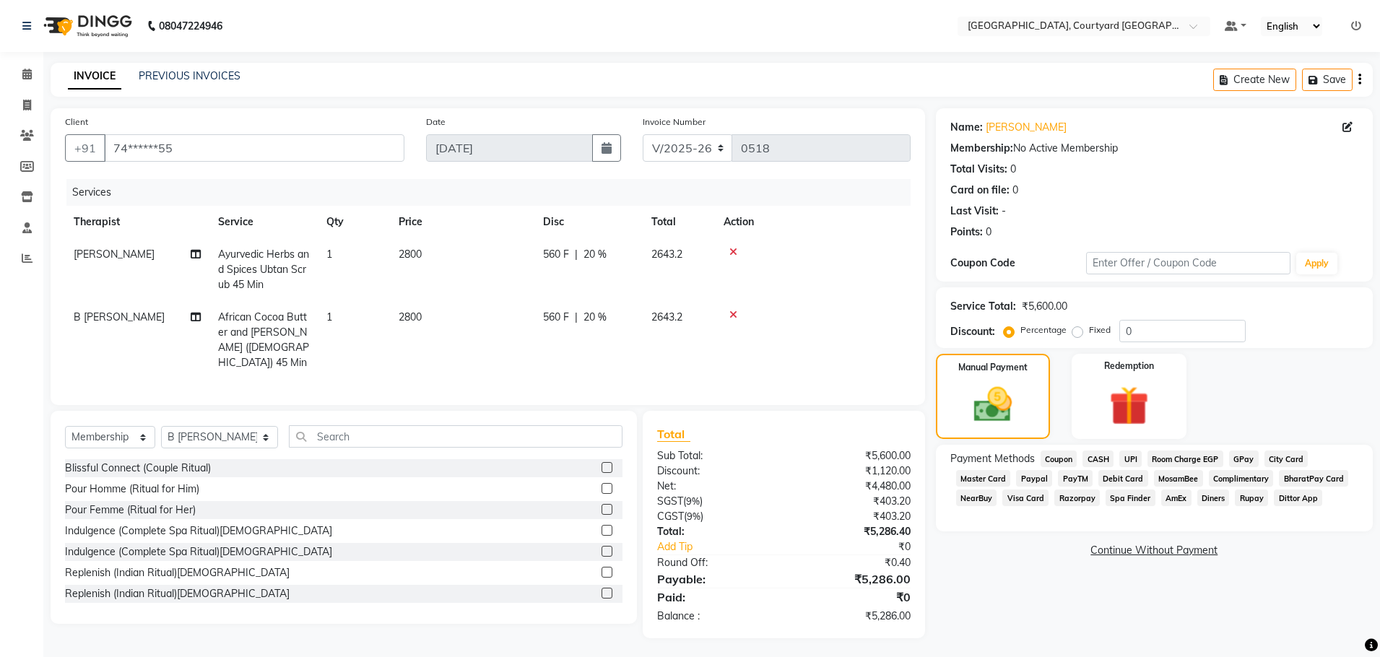
click at [1178, 459] on span "Room Charge EGP" at bounding box center [1185, 459] width 76 height 17
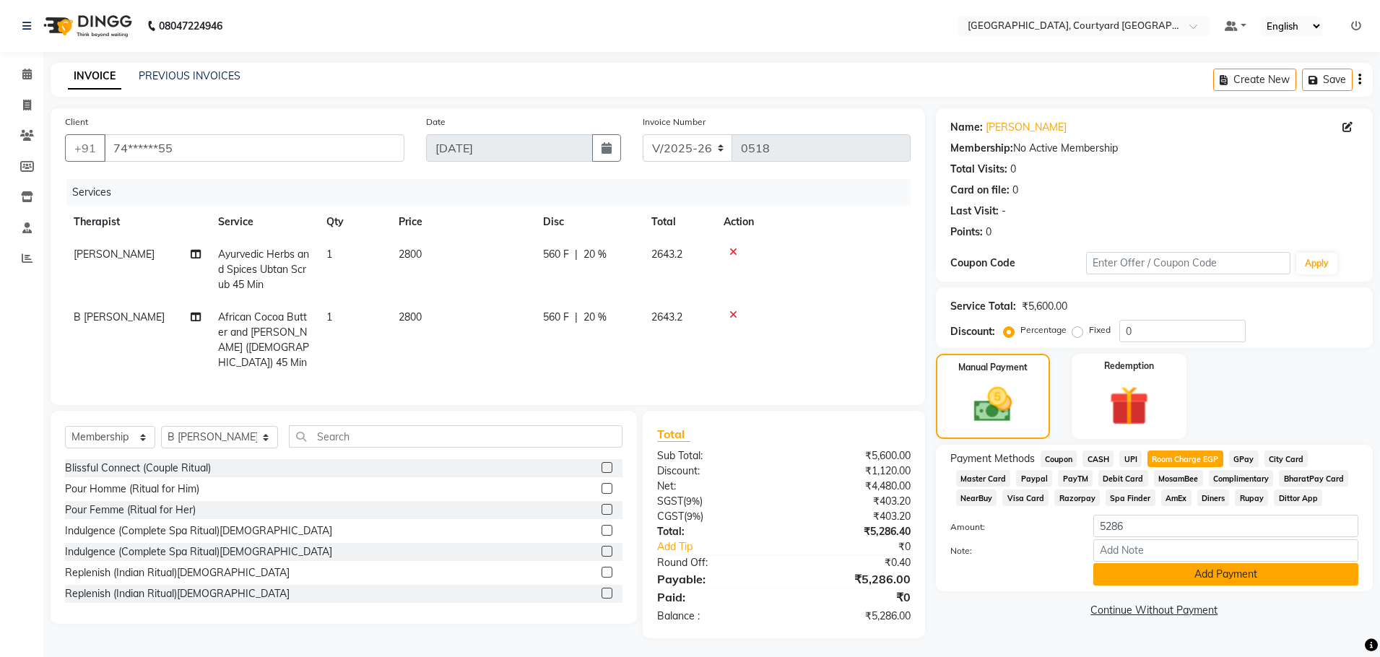
click at [1192, 577] on button "Add Payment" at bounding box center [1225, 574] width 265 height 22
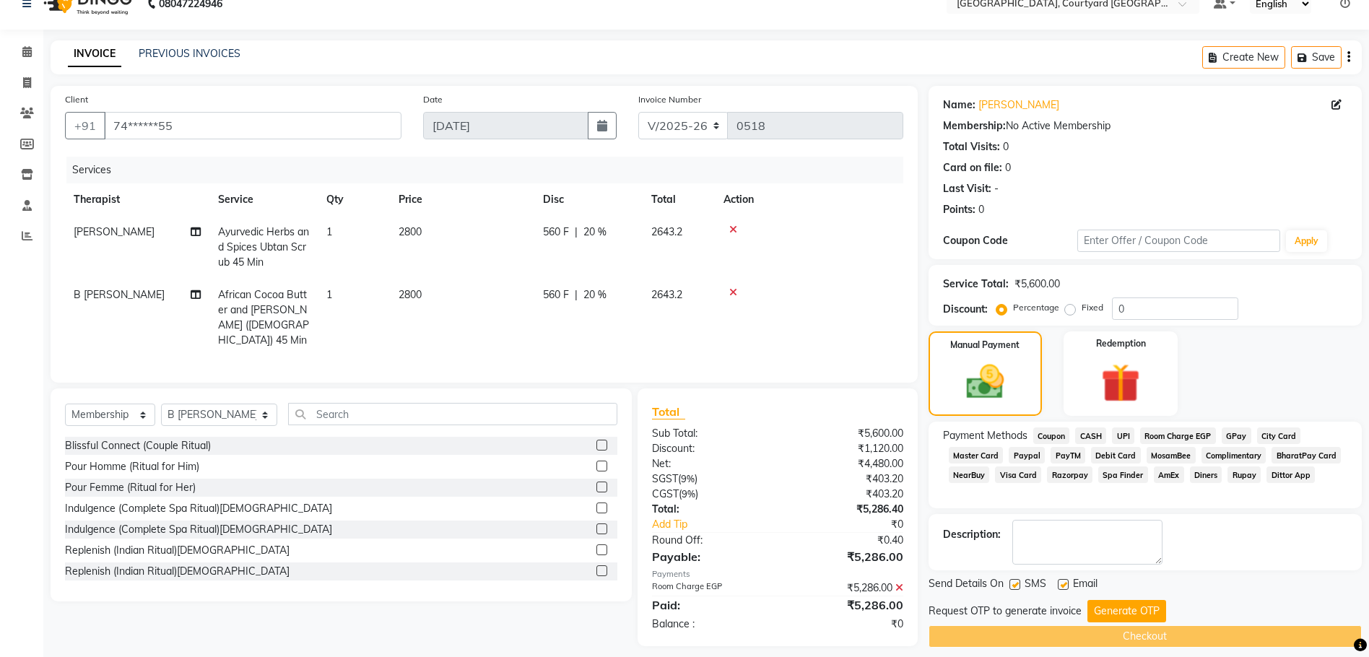
scroll to position [35, 0]
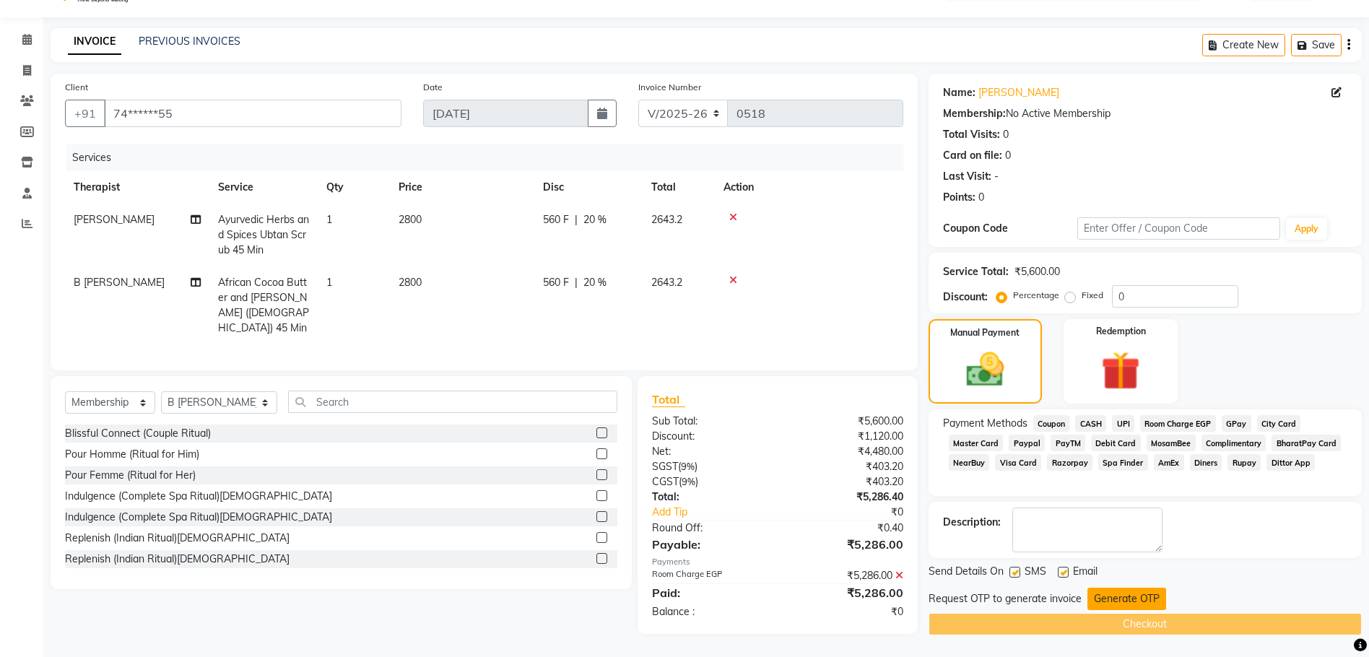
click at [1128, 600] on button "Generate OTP" at bounding box center [1126, 599] width 79 height 22
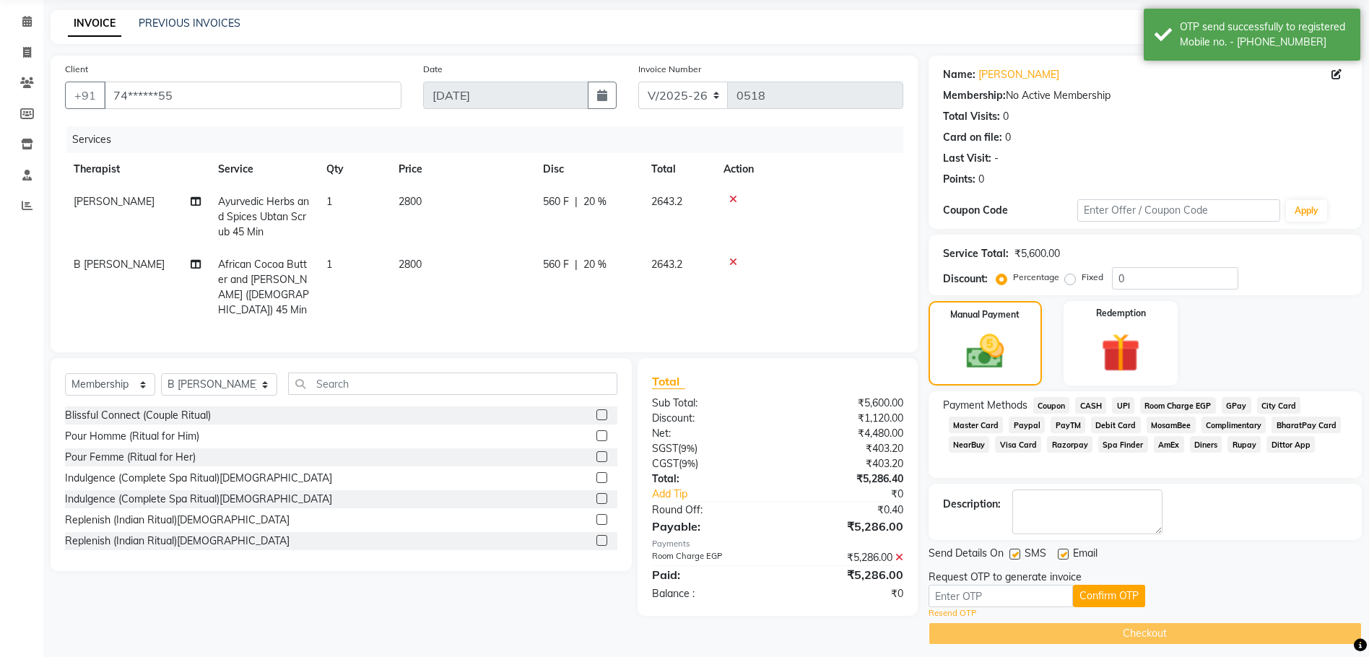
scroll to position [62, 0]
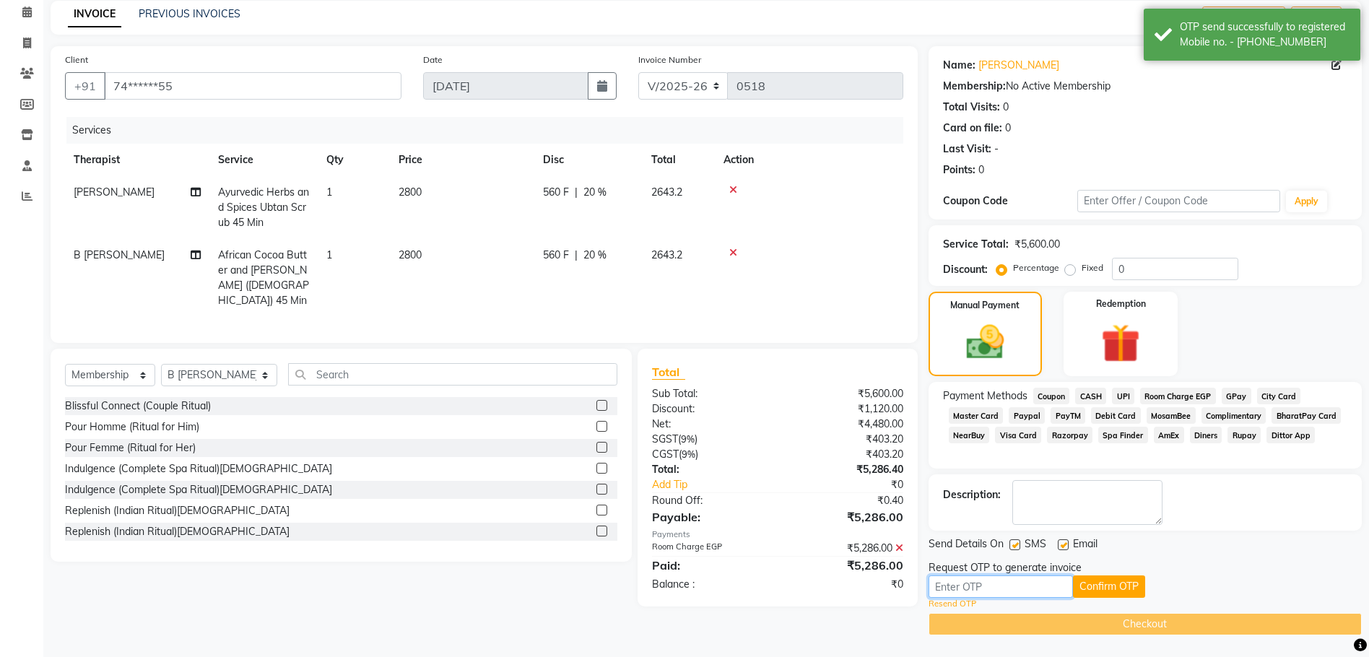
click at [975, 589] on input "text" at bounding box center [1000, 586] width 144 height 22
click at [983, 587] on input "text" at bounding box center [1000, 586] width 144 height 22
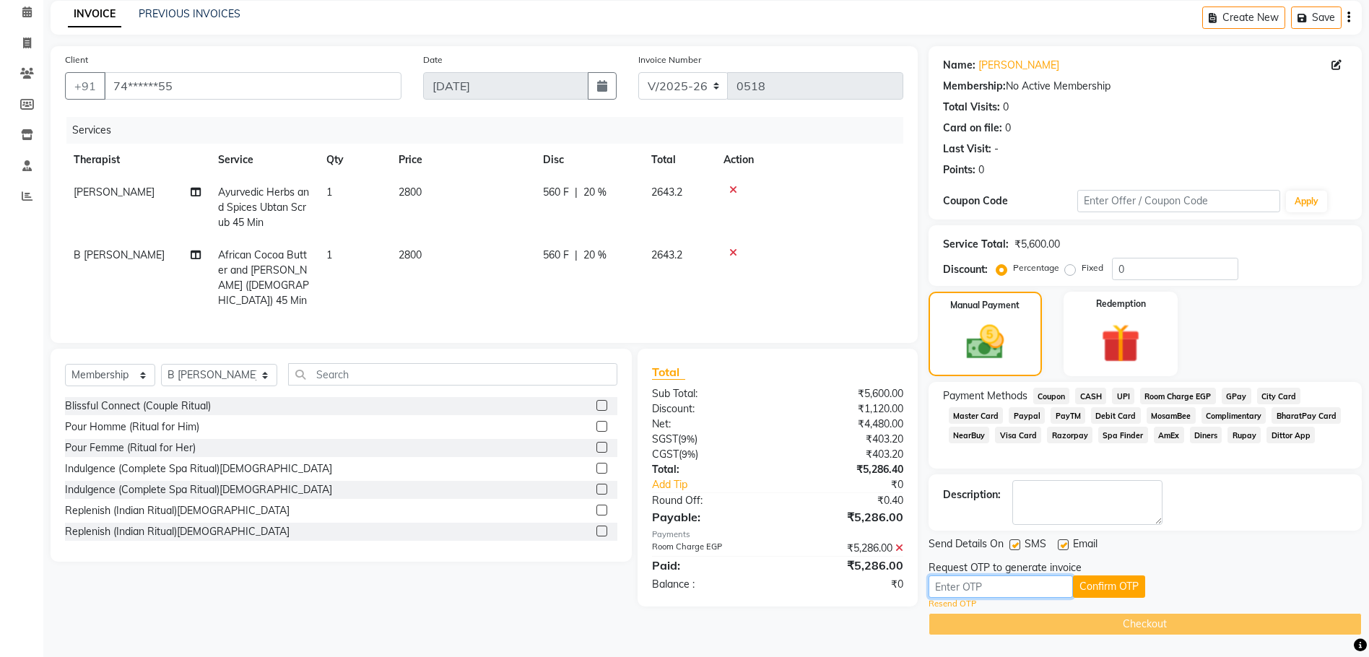
click at [987, 587] on input "text" at bounding box center [1000, 586] width 144 height 22
click at [949, 583] on input "text" at bounding box center [1000, 586] width 144 height 22
type input "6359"
click at [1114, 585] on button "Confirm OTP" at bounding box center [1109, 586] width 72 height 22
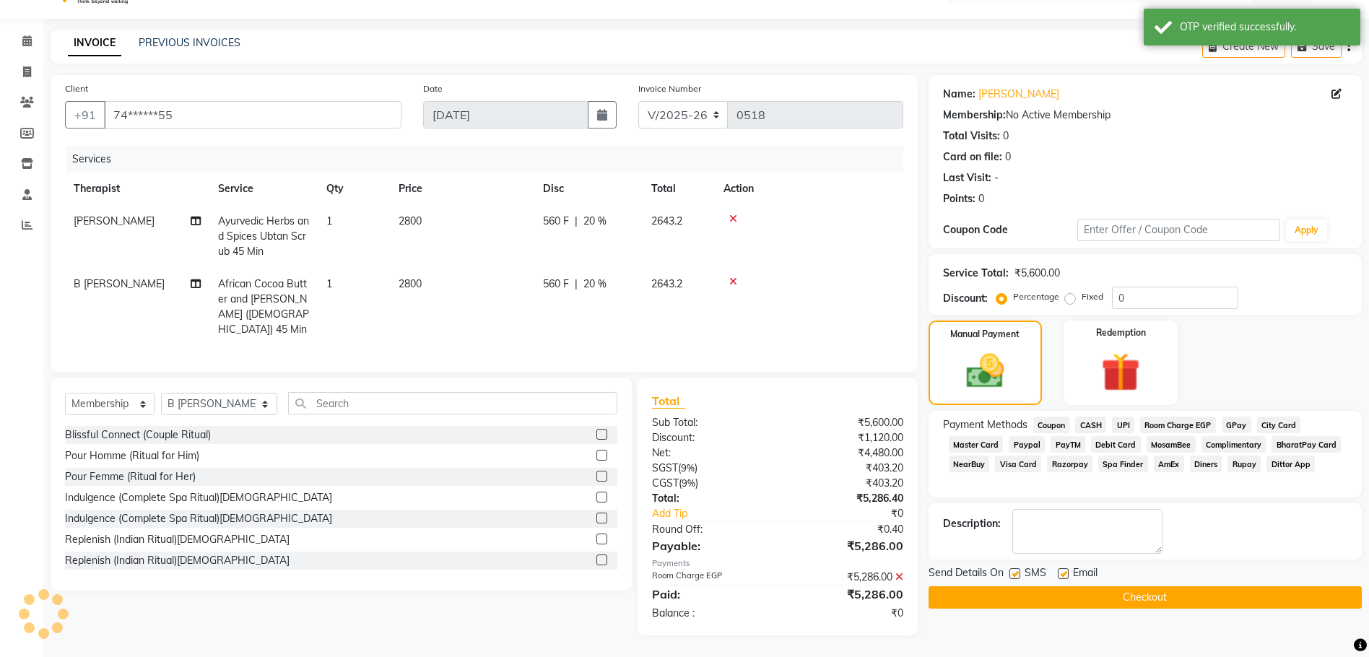
scroll to position [29, 0]
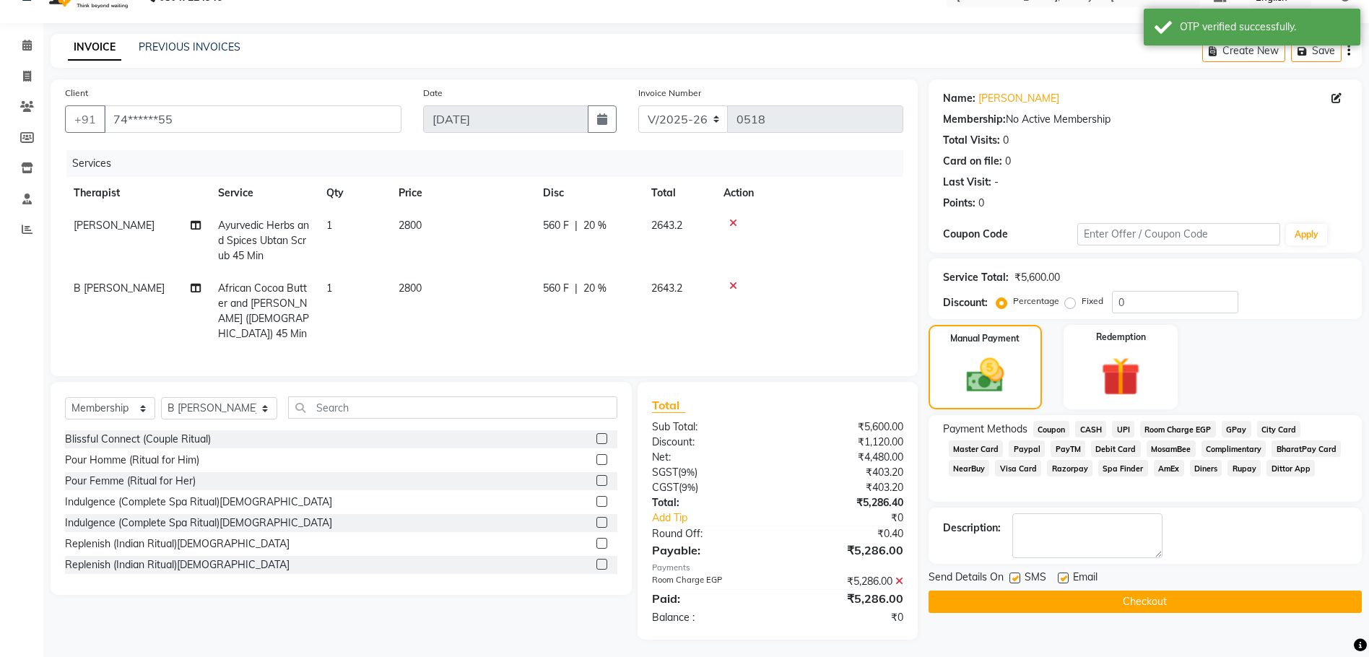
click at [1110, 599] on button "Checkout" at bounding box center [1144, 602] width 433 height 22
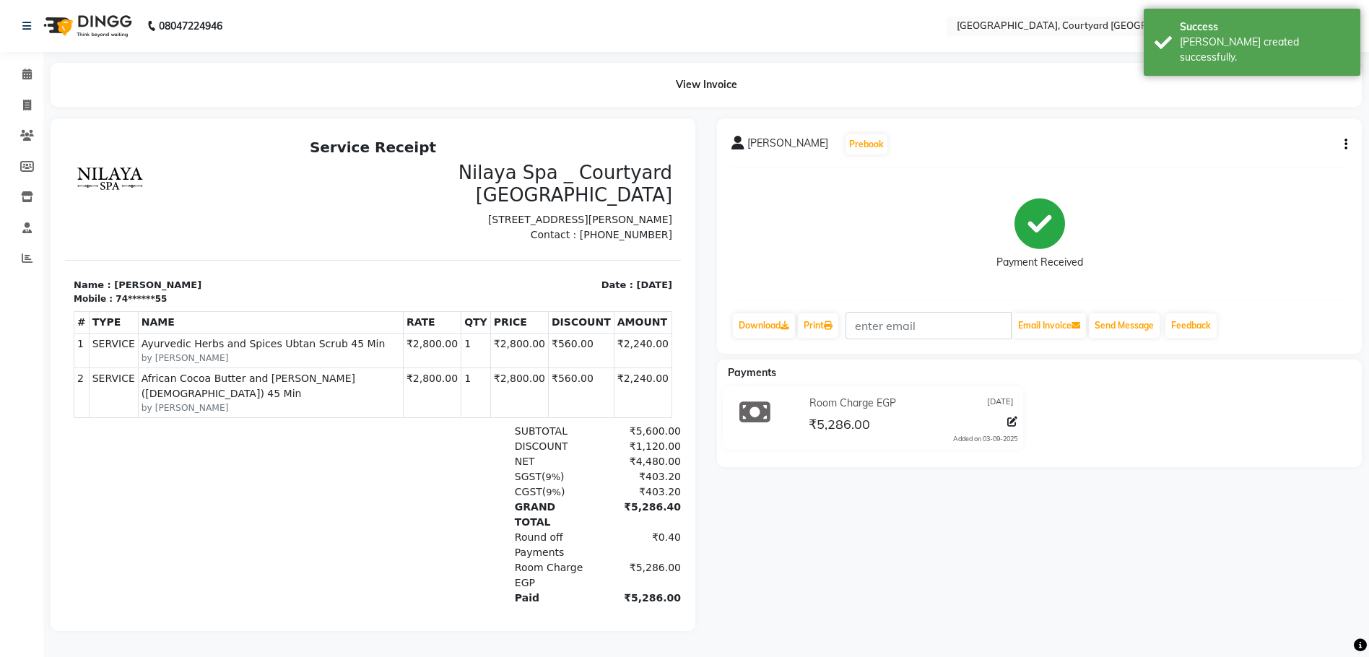
click at [792, 585] on div "Howard Prebook Payment Received Download Print Email Invoice Send Message Feedb…" at bounding box center [1039, 374] width 666 height 513
